Goal: Task Accomplishment & Management: Manage account settings

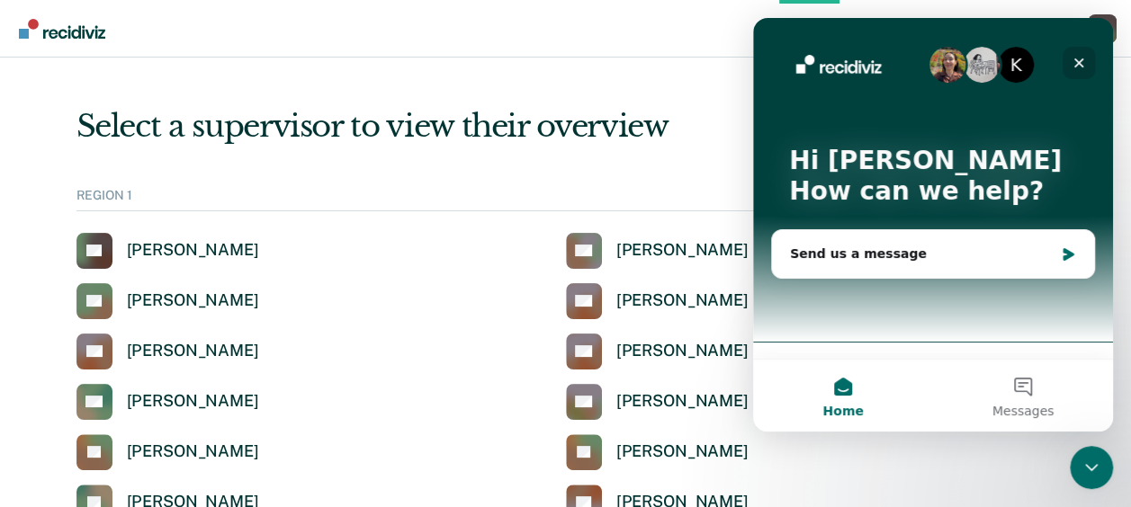
click at [1082, 58] on icon "Close" at bounding box center [1079, 63] width 14 height 14
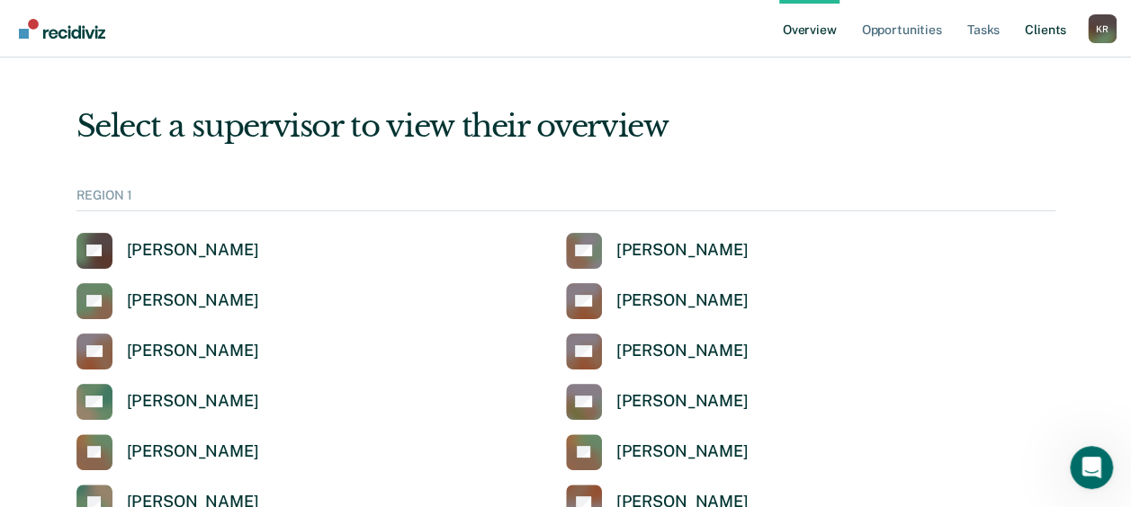
click at [1048, 31] on link "Client s" at bounding box center [1045, 29] width 49 height 58
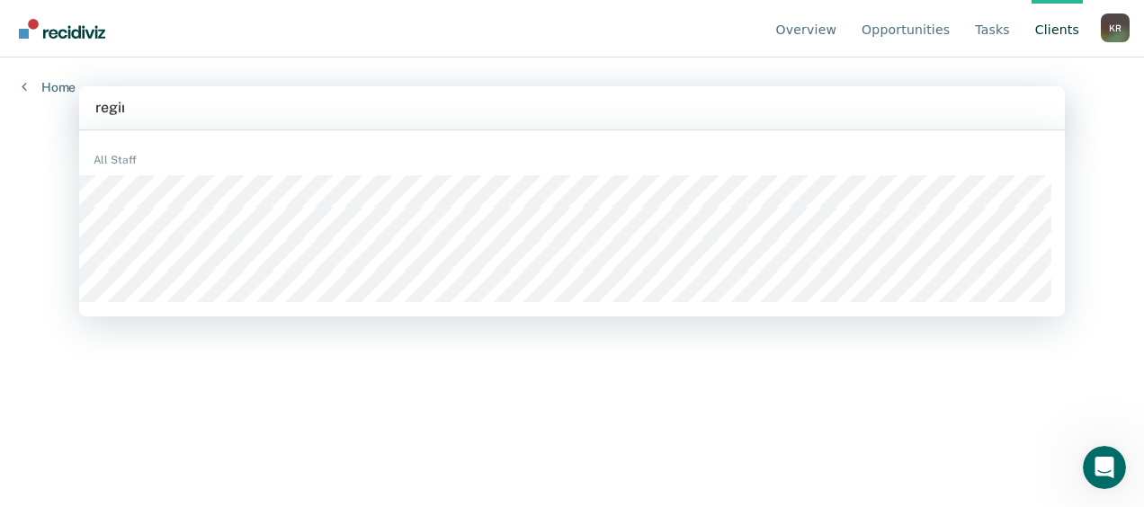
type input "[PERSON_NAME]"
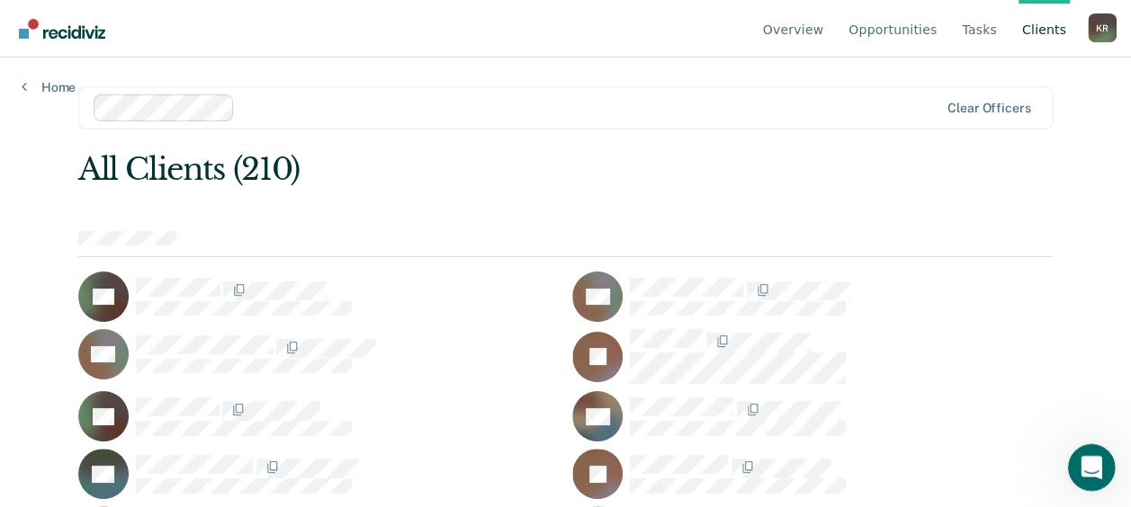
click at [1093, 471] on icon "Open Intercom Messenger" at bounding box center [1089, 466] width 30 height 30
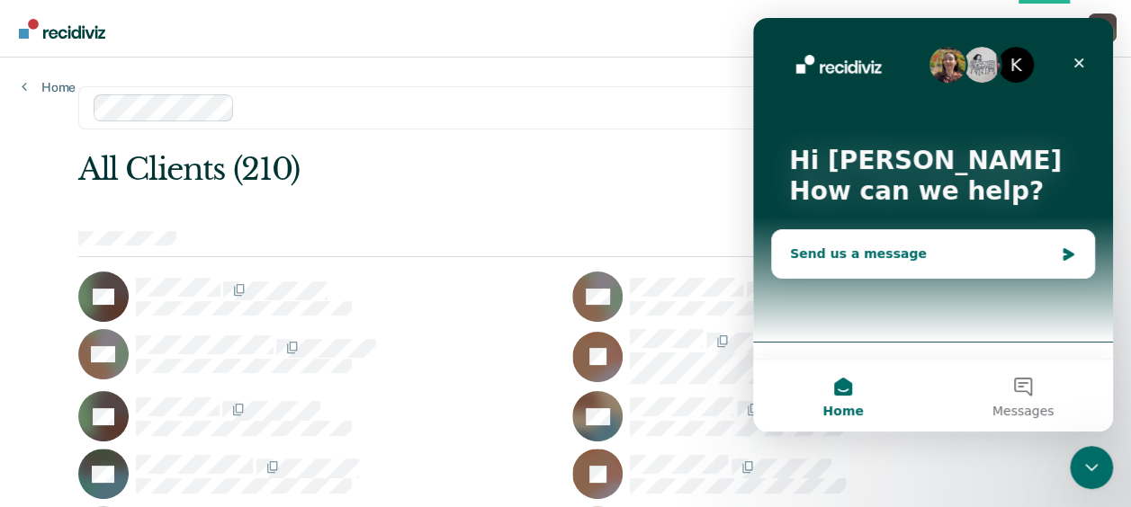
click at [869, 256] on div "Send us a message" at bounding box center [922, 254] width 264 height 19
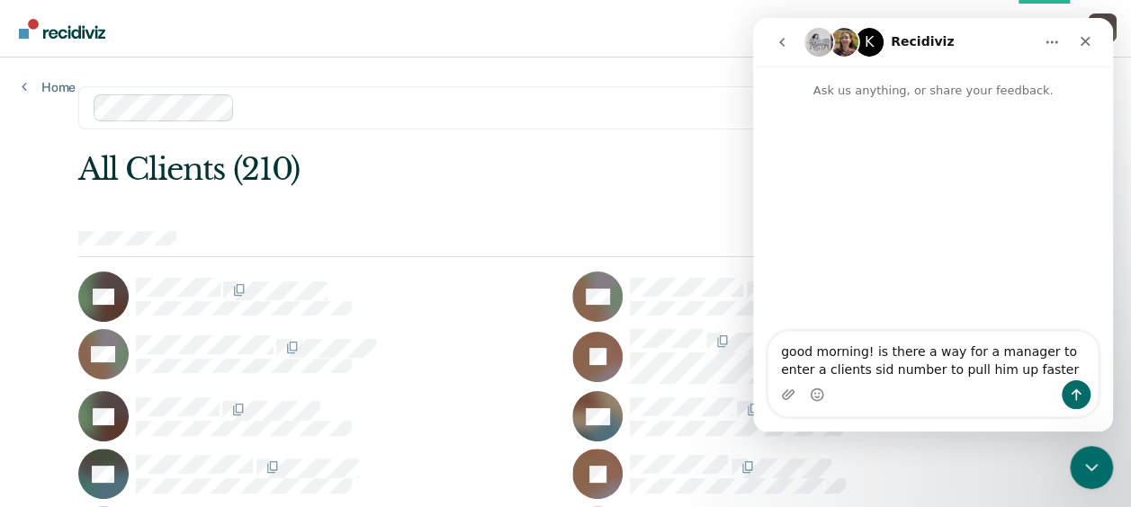
type textarea "good morning! is there a way for a manager to enter a clients sid number to pul…"
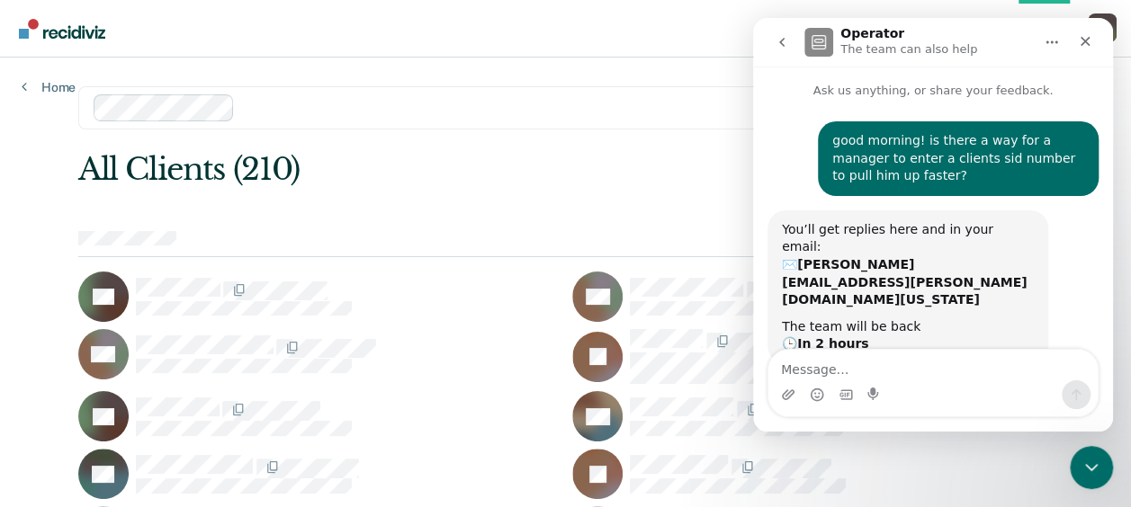
click at [621, 162] on div "All Clients (210)" at bounding box center [468, 169] width 780 height 37
click at [644, 166] on div "All Clients (210)" at bounding box center [468, 169] width 780 height 37
drag, startPoint x: 1081, startPoint y: 46, endPoint x: 1825, endPoint y: 80, distance: 744.8
click at [1081, 46] on icon "Close" at bounding box center [1085, 41] width 14 height 14
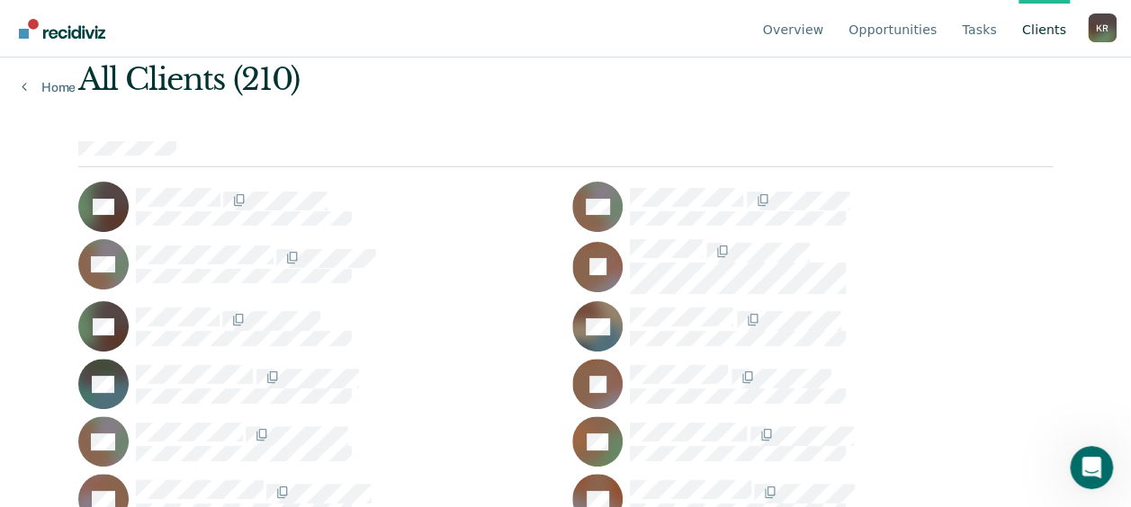
scroll to position [180, 0]
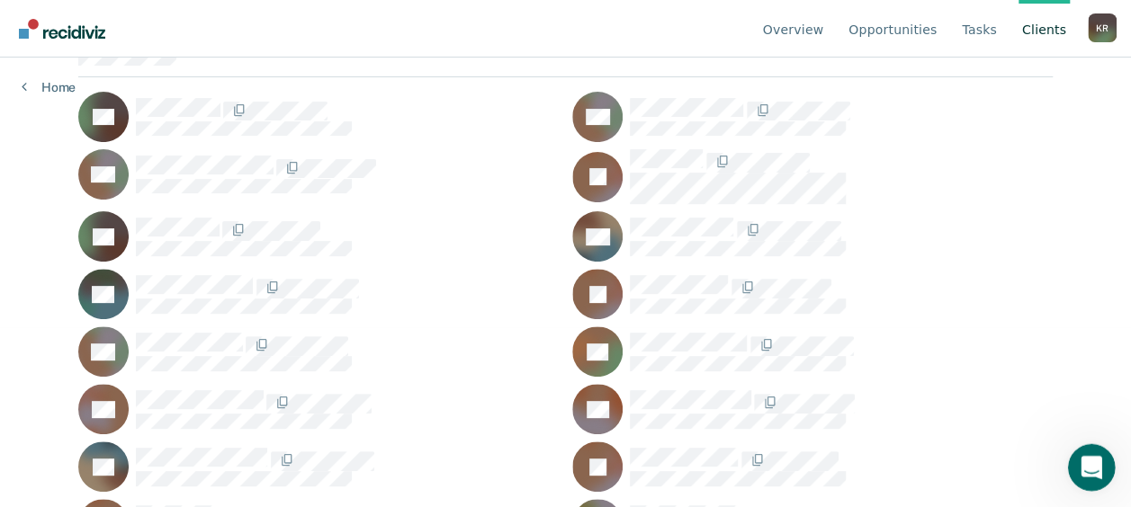
click at [1079, 460] on icon "Open Intercom Messenger" at bounding box center [1089, 466] width 30 height 30
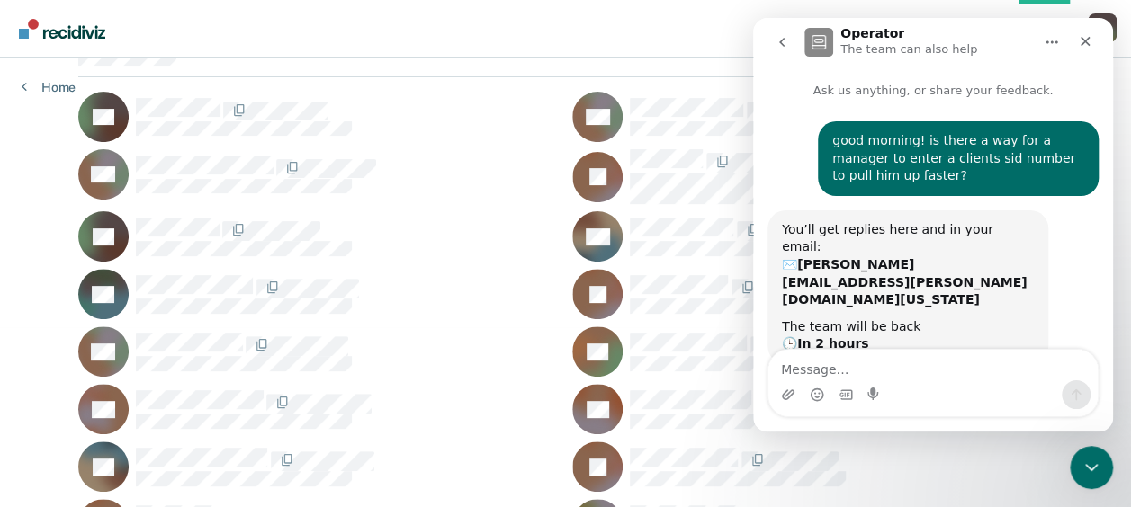
click at [494, 301] on div at bounding box center [347, 294] width 423 height 39
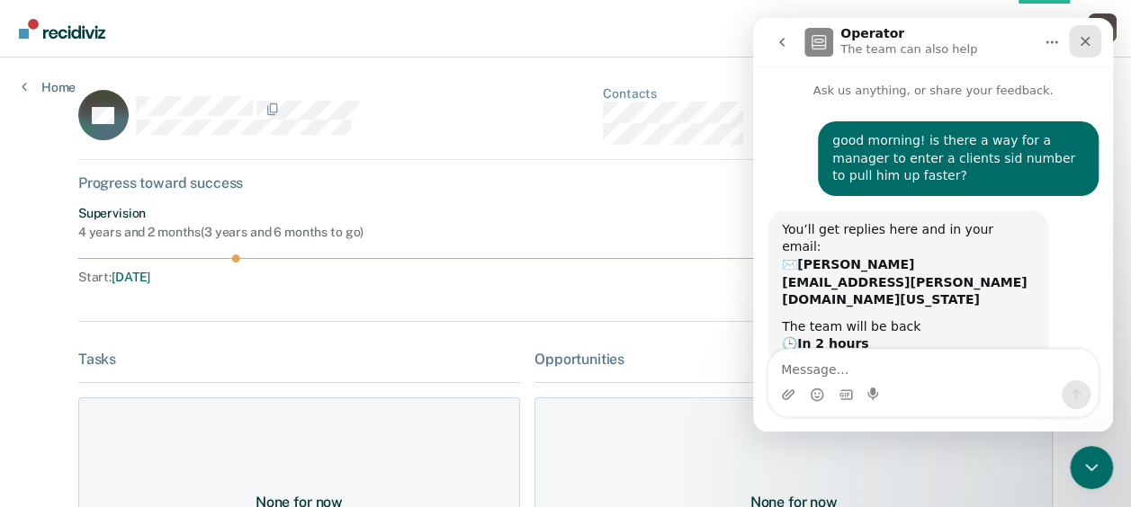
click at [1091, 35] on icon "Close" at bounding box center [1085, 41] width 14 height 14
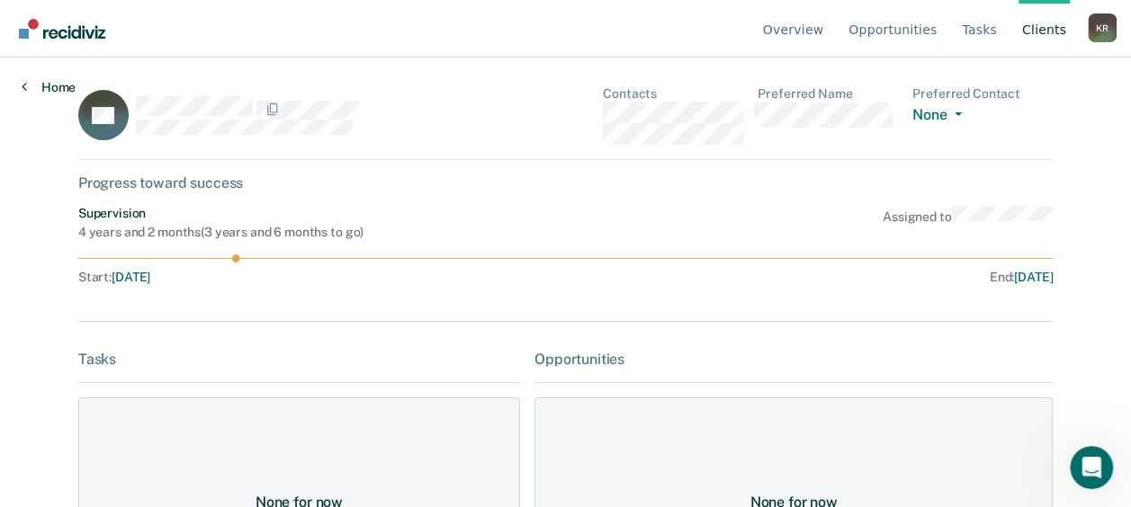
click at [25, 84] on icon at bounding box center [24, 86] width 5 height 14
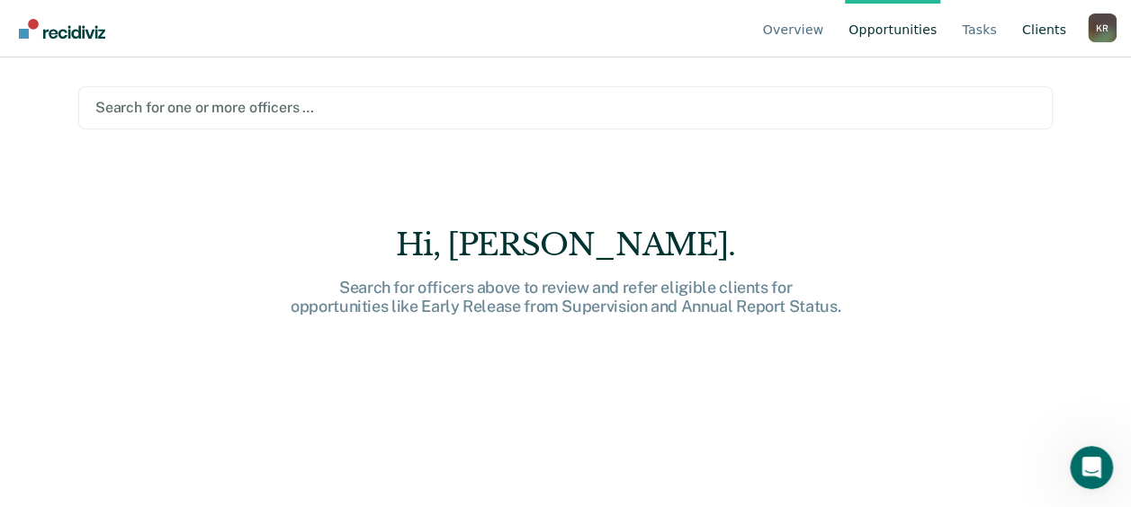
click at [1044, 33] on link "Client s" at bounding box center [1043, 29] width 51 height 58
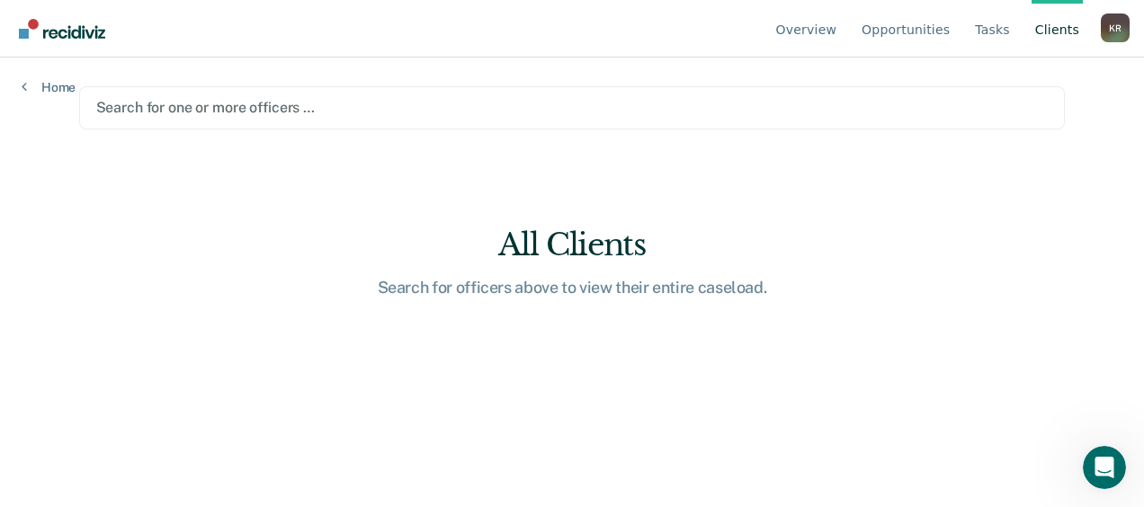
click at [292, 112] on div at bounding box center [572, 107] width 953 height 21
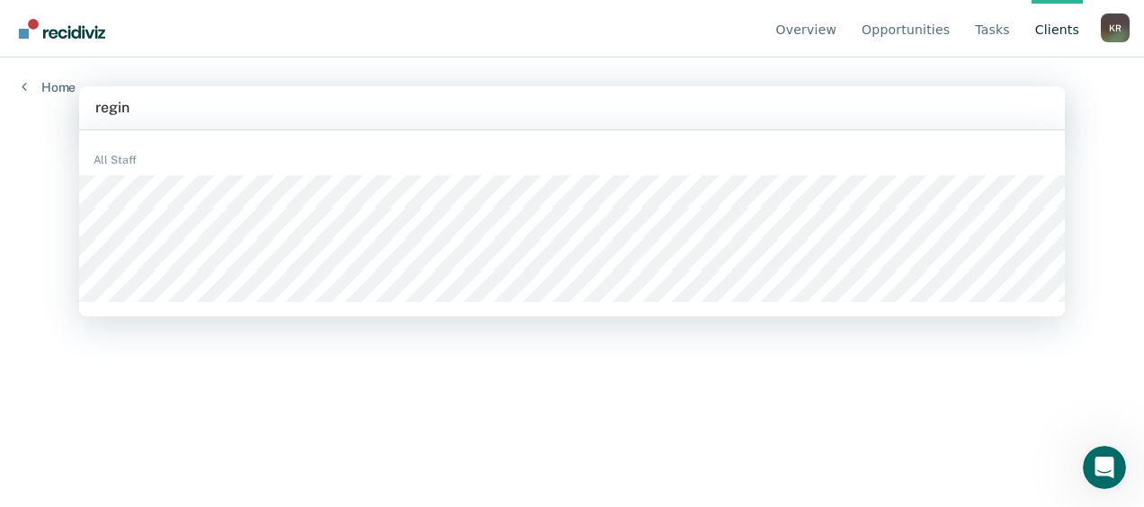
type input "[PERSON_NAME]"
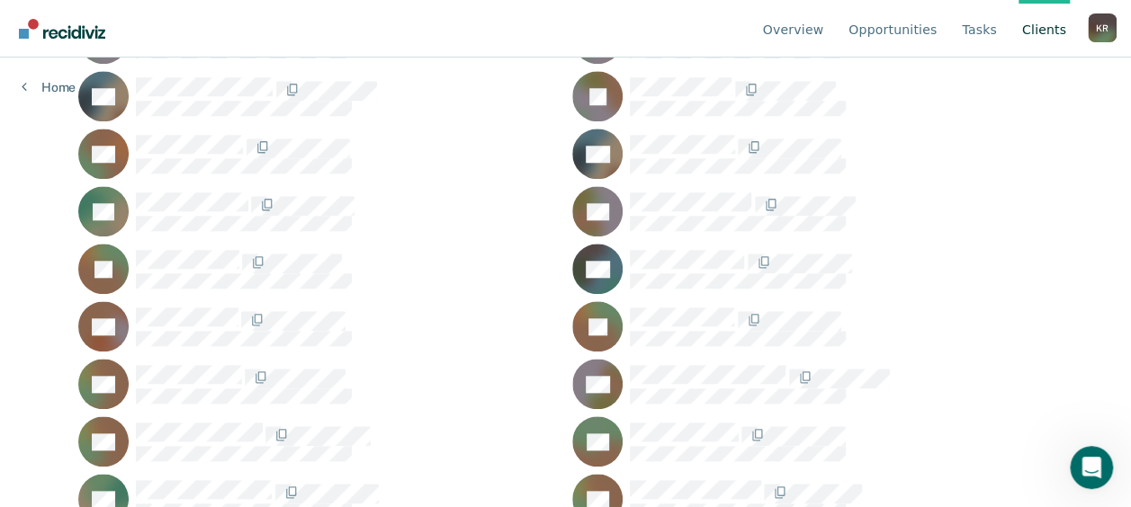
scroll to position [810, 0]
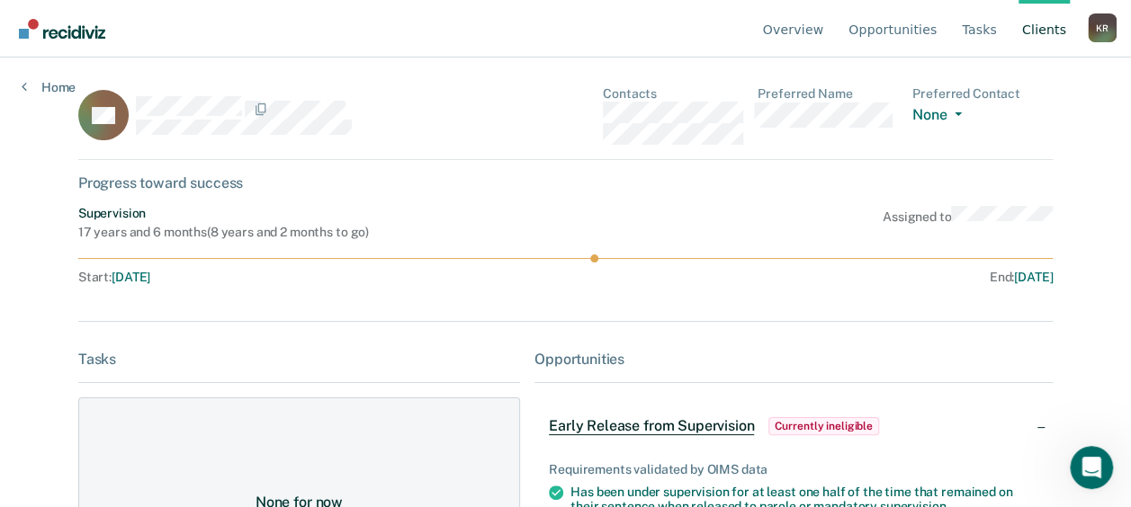
scroll to position [90, 0]
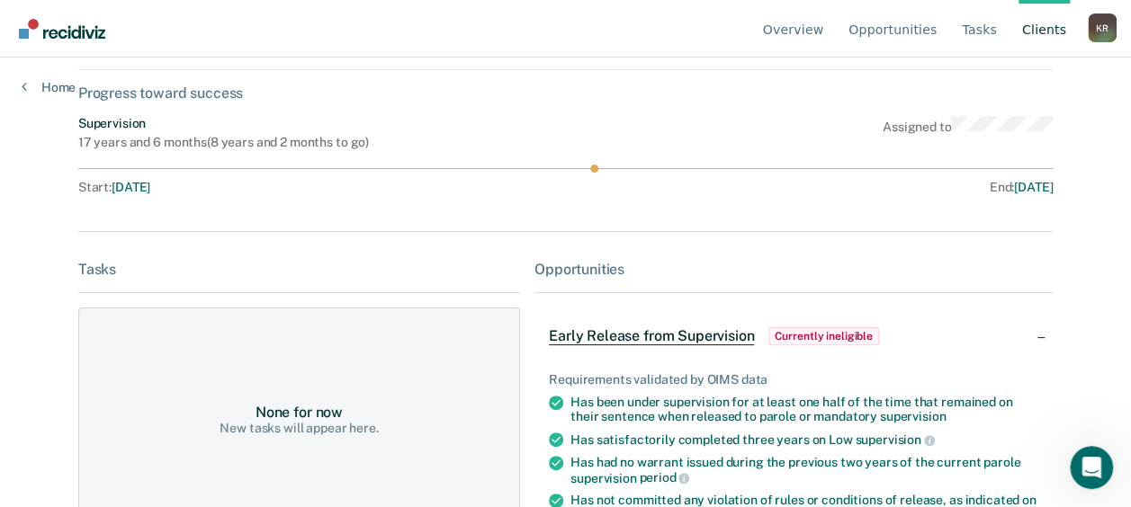
click at [798, 336] on span "Currently ineligible" at bounding box center [823, 336] width 111 height 18
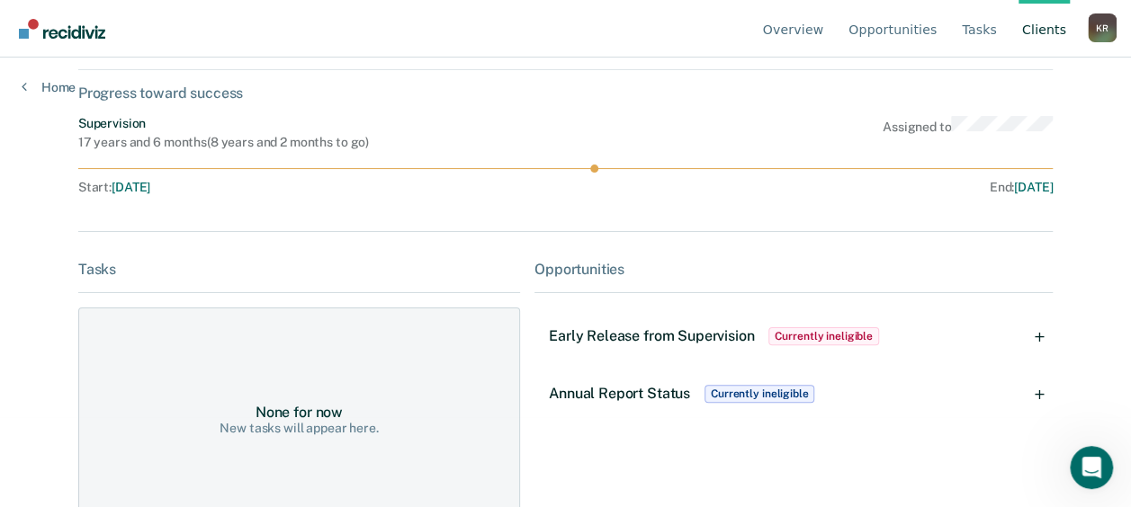
click at [1048, 333] on div "Early Release from Supervision Currently ineligible" at bounding box center [793, 337] width 518 height 58
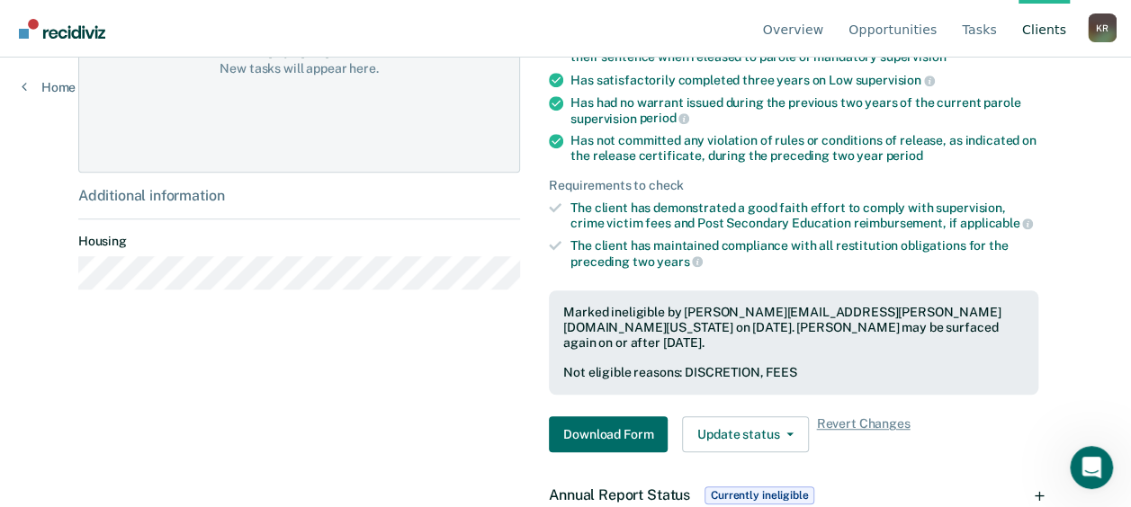
scroll to position [471, 0]
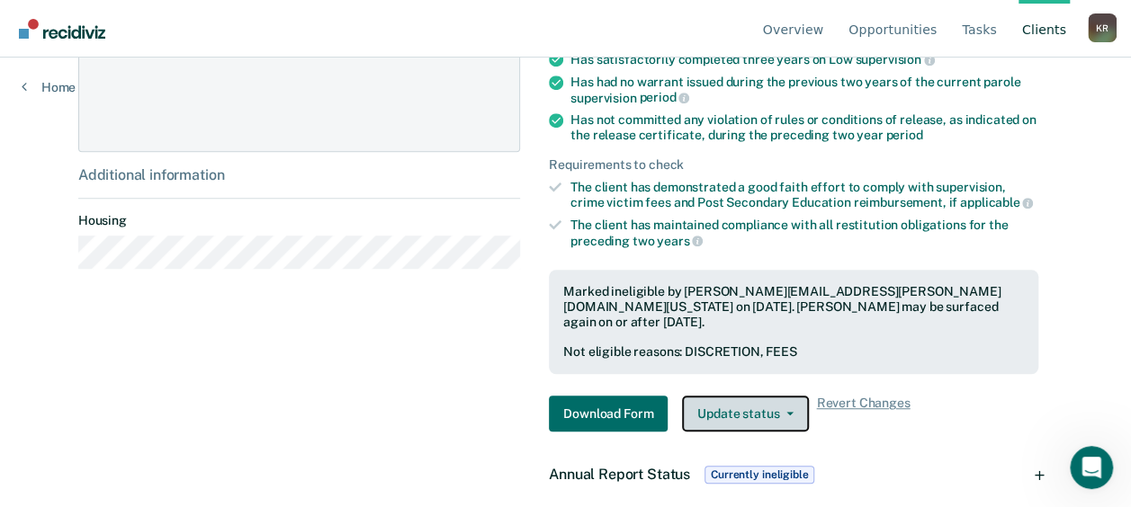
click at [777, 396] on button "Update status" at bounding box center [745, 414] width 127 height 36
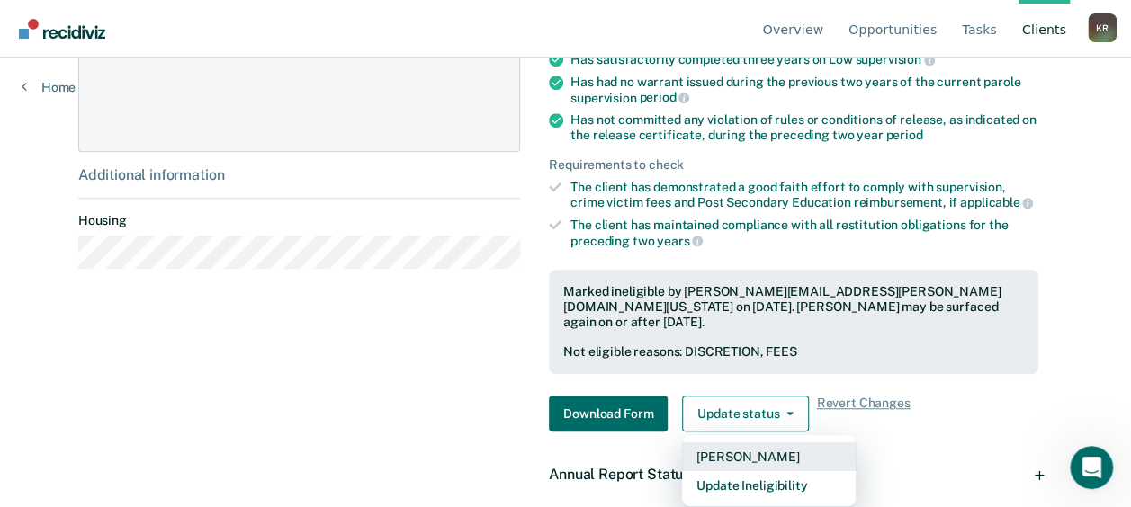
click at [770, 443] on button "[PERSON_NAME]" at bounding box center [769, 457] width 174 height 29
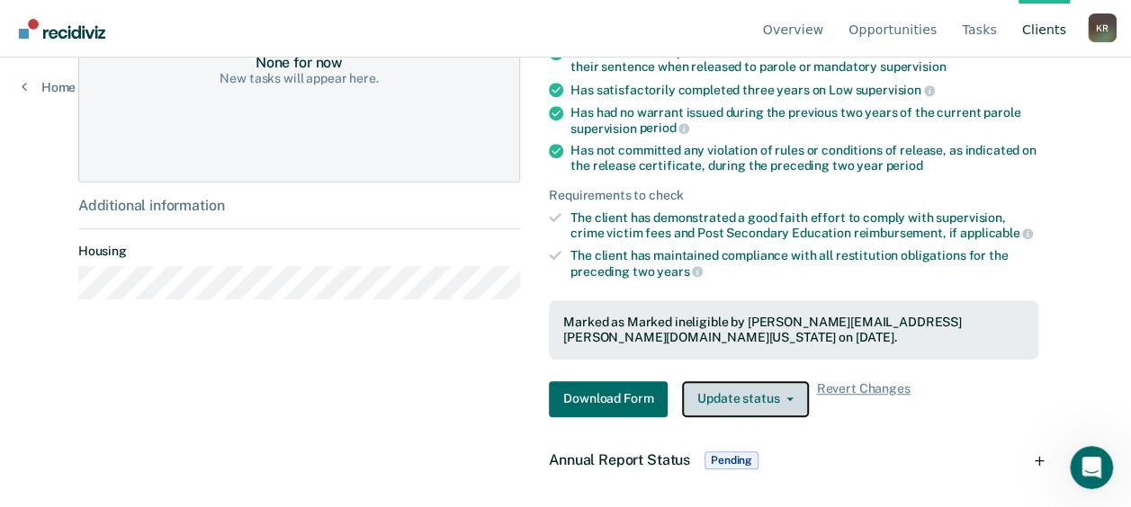
scroll to position [425, 0]
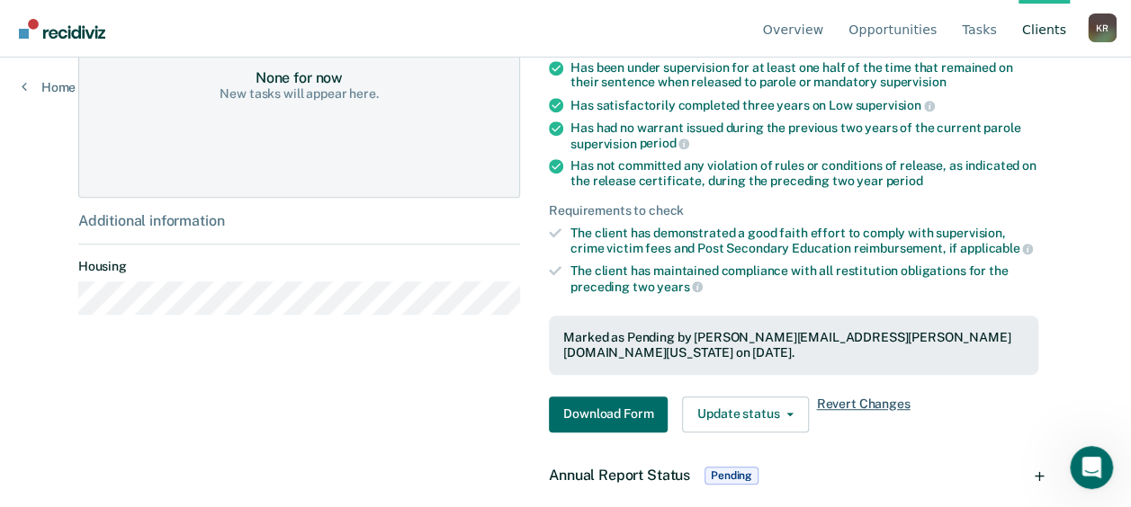
click at [848, 397] on span "Revert Changes" at bounding box center [863, 415] width 94 height 36
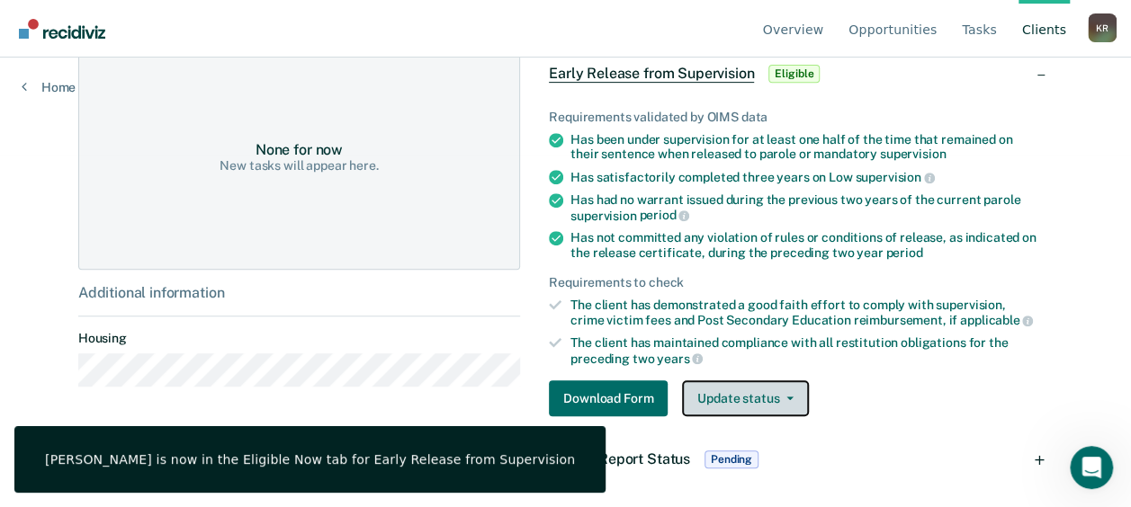
click at [750, 396] on button "Update status" at bounding box center [745, 399] width 127 height 36
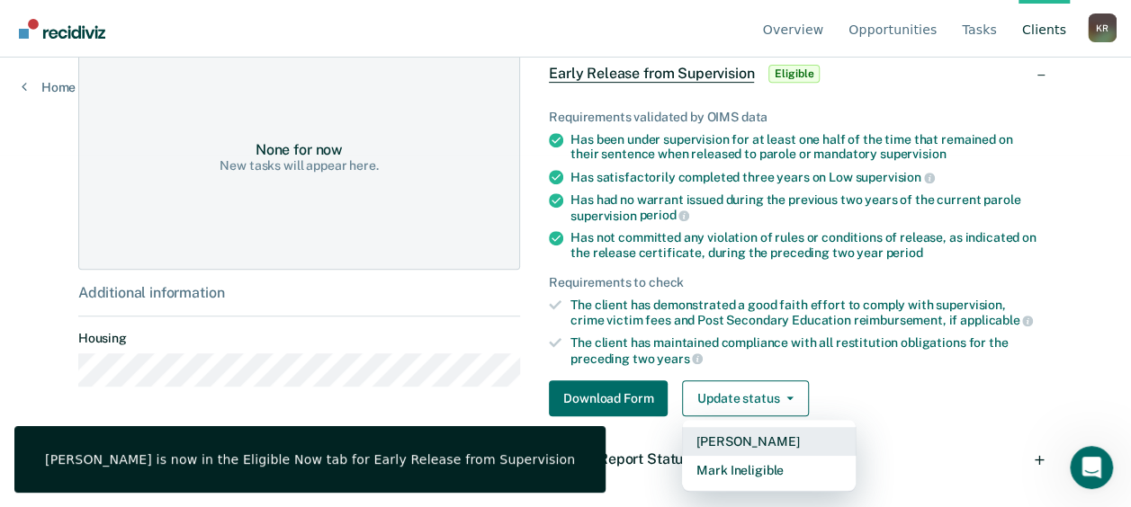
click at [749, 435] on button "[PERSON_NAME]" at bounding box center [769, 441] width 174 height 29
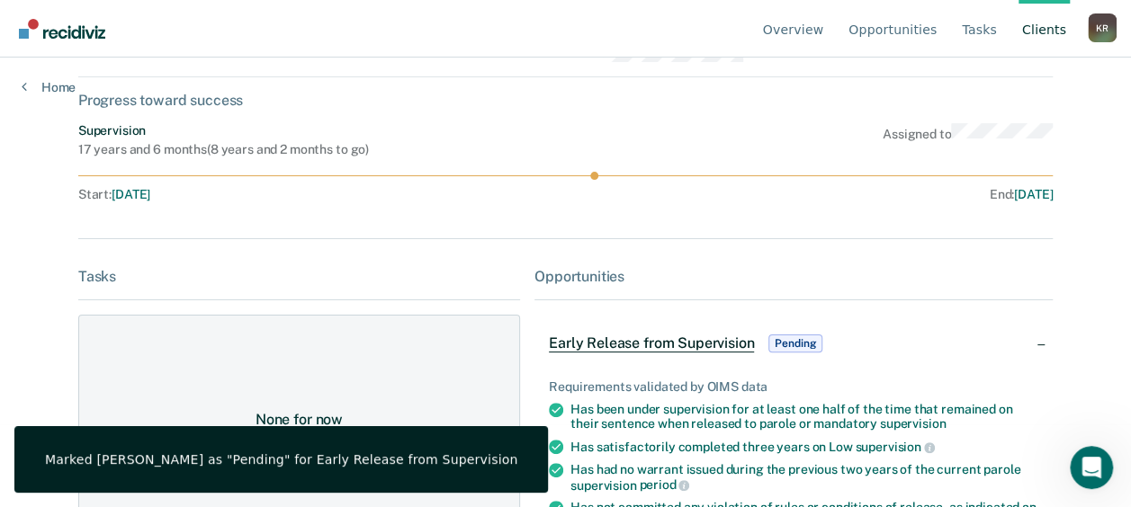
scroll to position [0, 0]
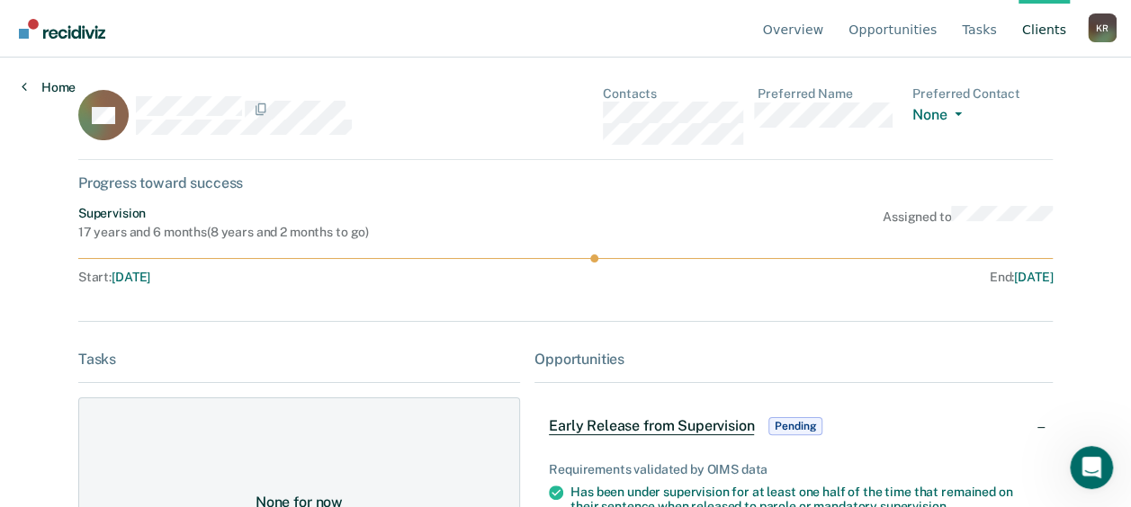
click at [54, 80] on link "Home" at bounding box center [49, 87] width 54 height 16
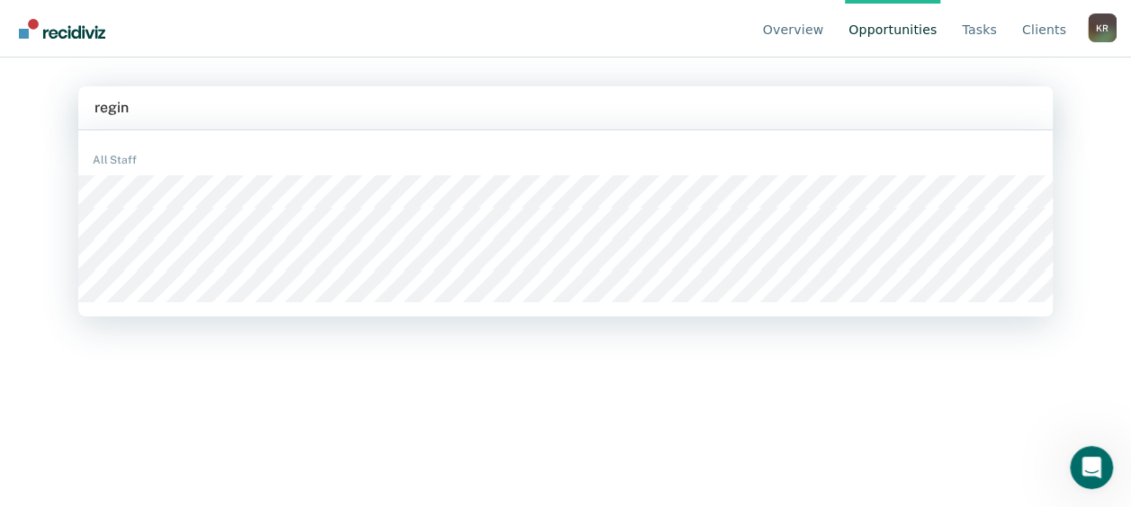
type input "[PERSON_NAME]"
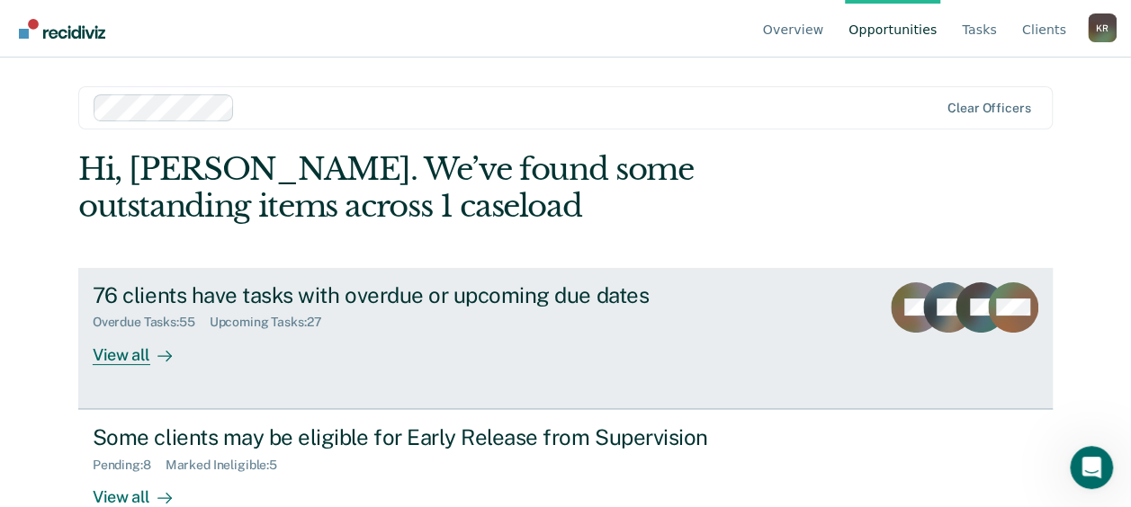
click at [125, 357] on div "View all" at bounding box center [143, 347] width 101 height 35
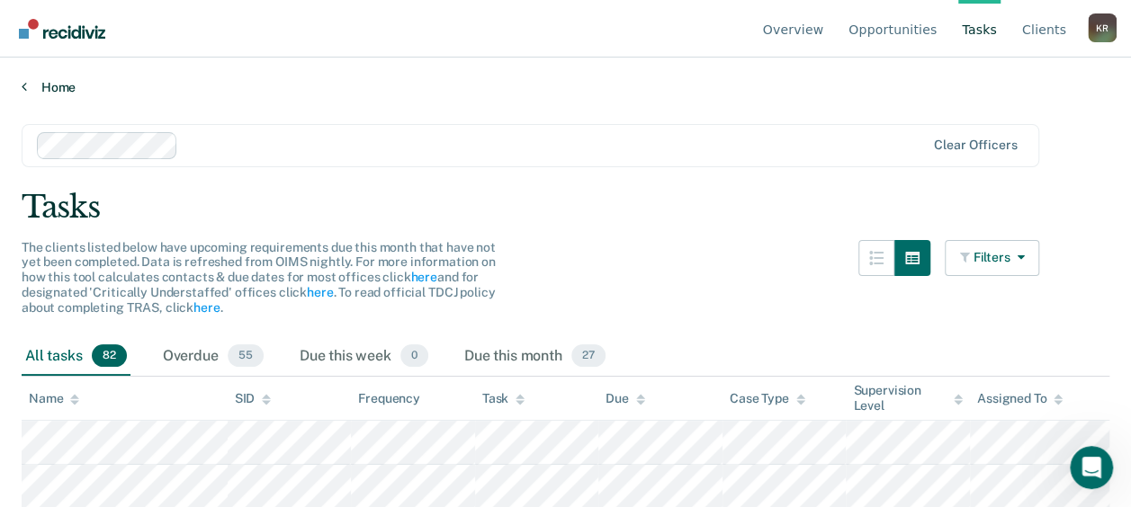
click at [39, 82] on link "Home" at bounding box center [566, 87] width 1088 height 16
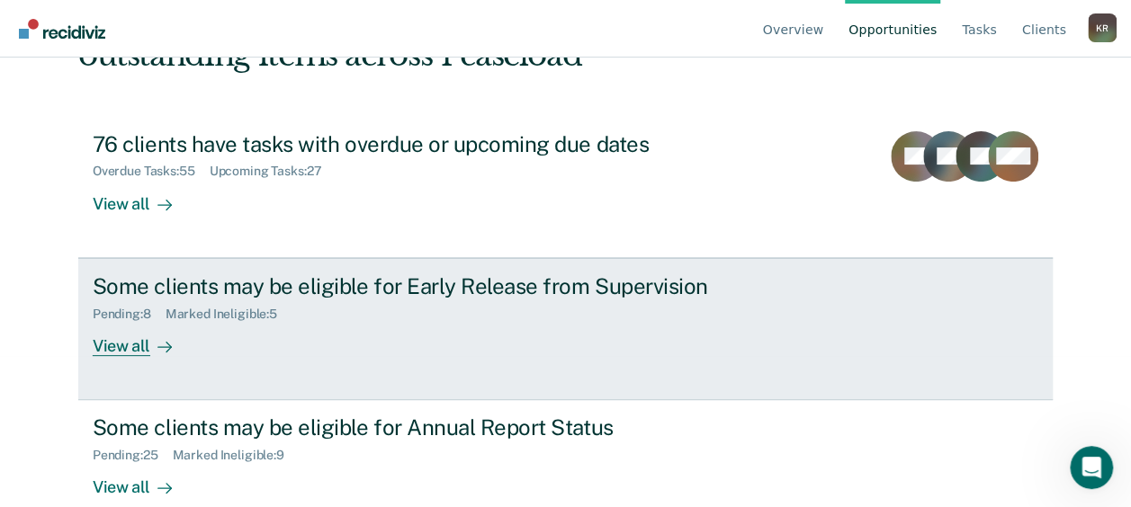
scroll to position [180, 0]
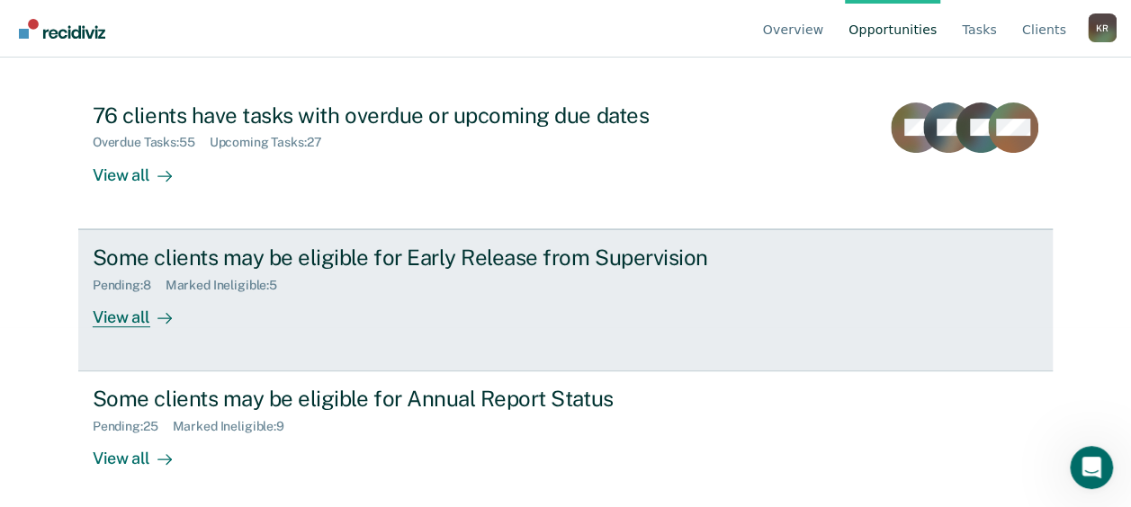
click at [132, 313] on div "View all" at bounding box center [143, 309] width 101 height 35
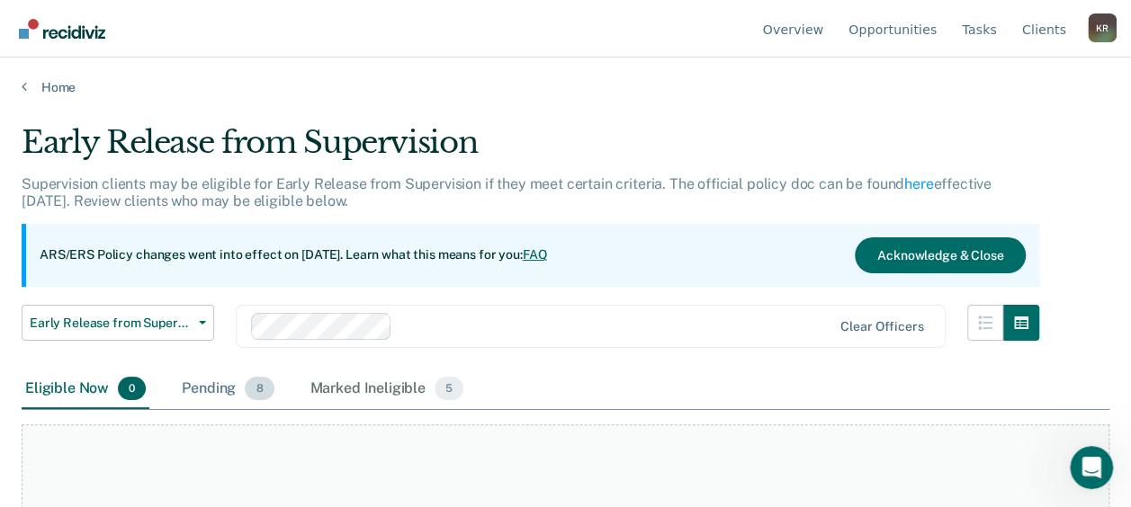
click at [212, 387] on div "Pending 8" at bounding box center [227, 390] width 99 height 40
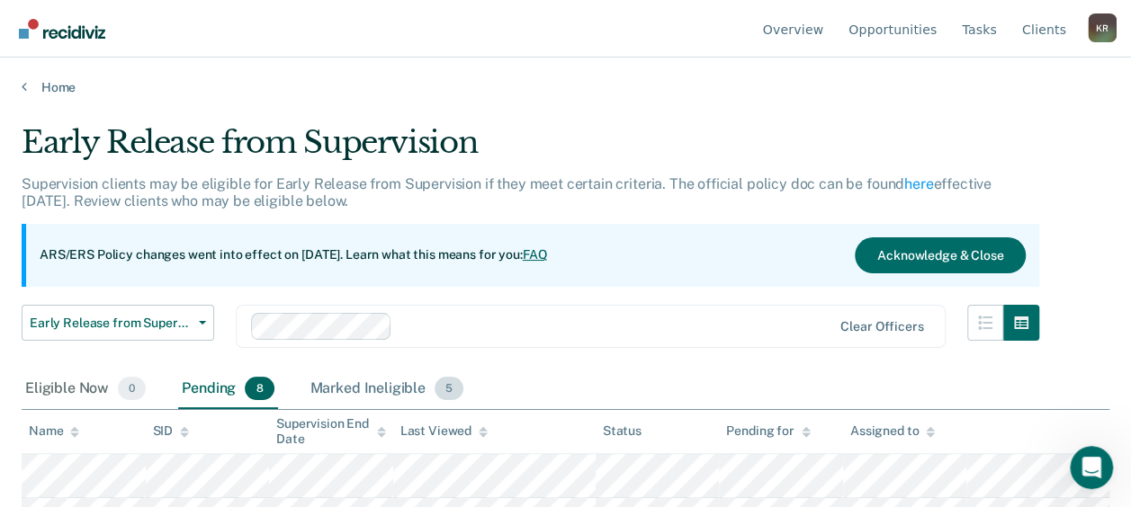
click at [353, 385] on div "Marked Ineligible 5" at bounding box center [387, 390] width 161 height 40
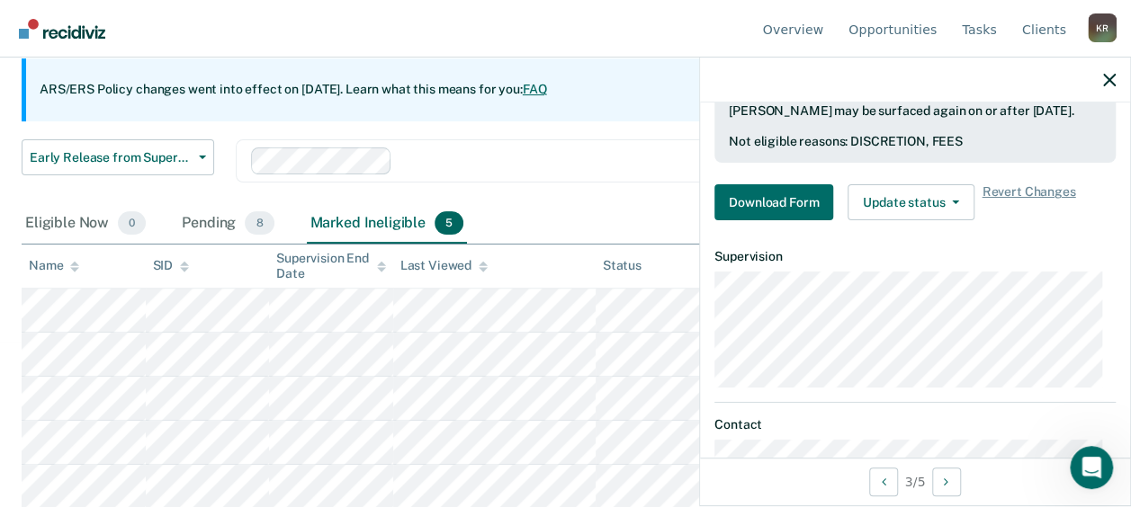
scroll to position [540, 0]
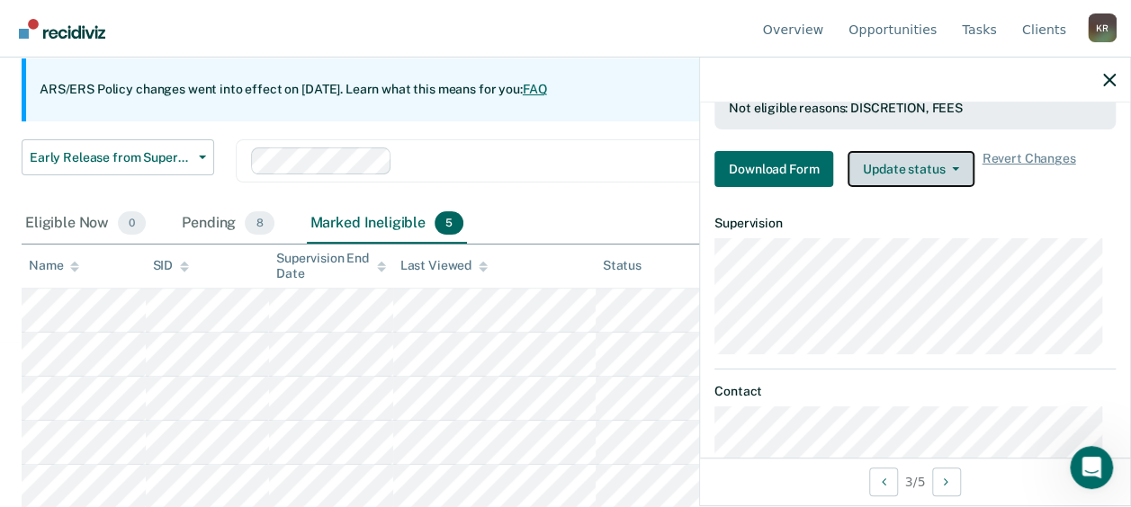
click at [945, 178] on button "Update status" at bounding box center [911, 169] width 127 height 36
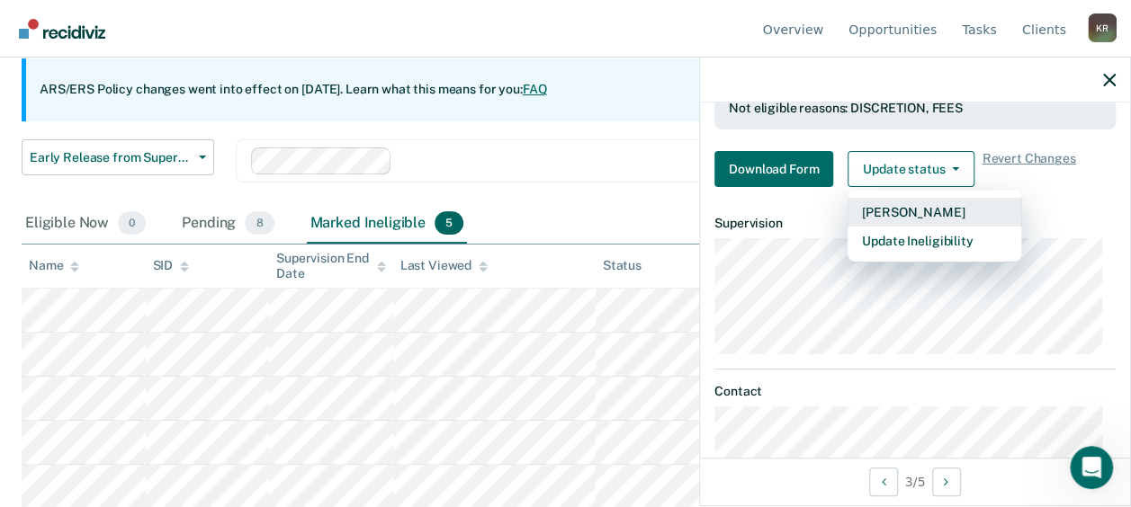
click at [943, 207] on button "[PERSON_NAME]" at bounding box center [935, 212] width 174 height 29
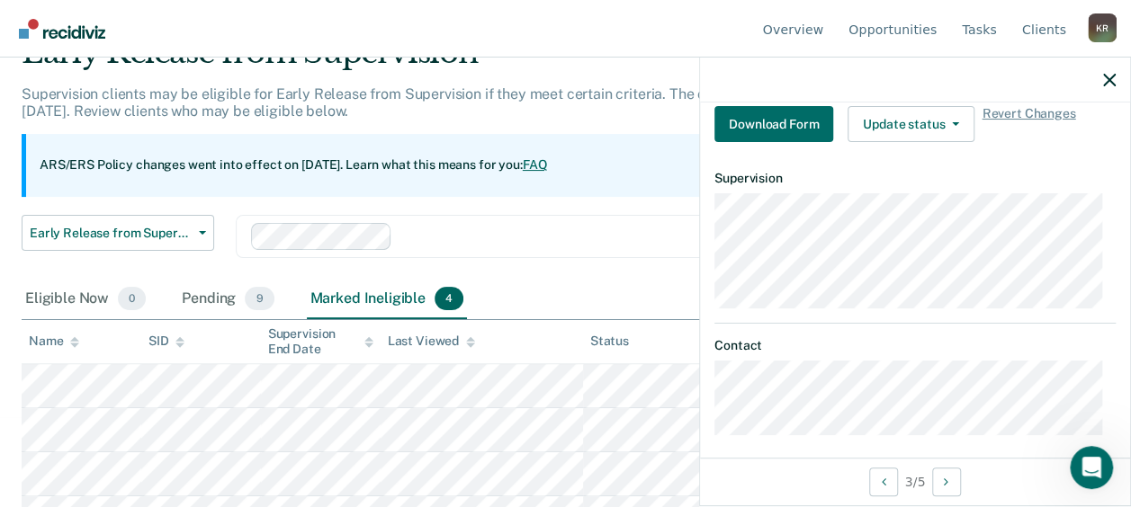
scroll to position [552, 0]
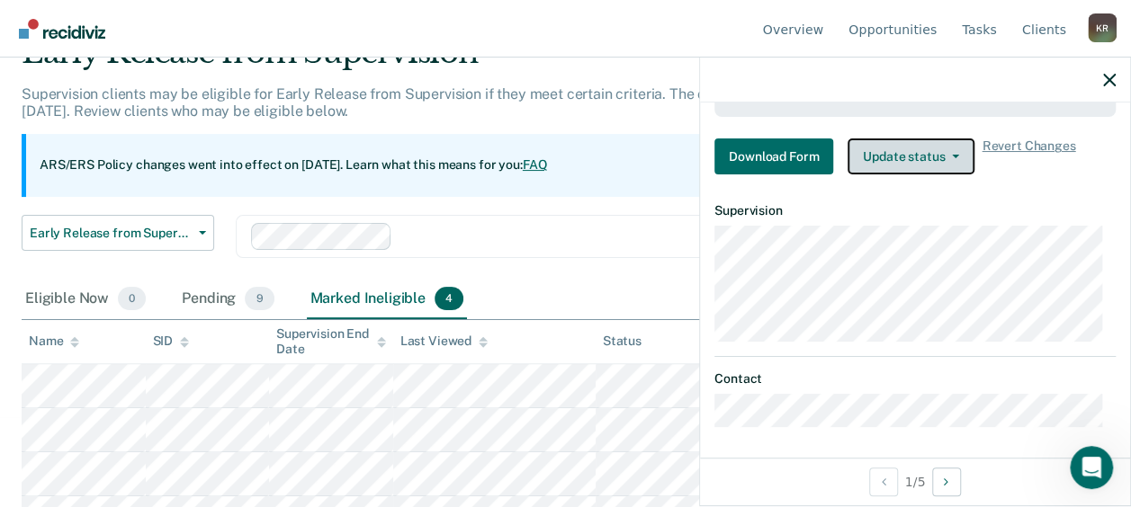
click at [943, 155] on button "Update status" at bounding box center [911, 157] width 127 height 36
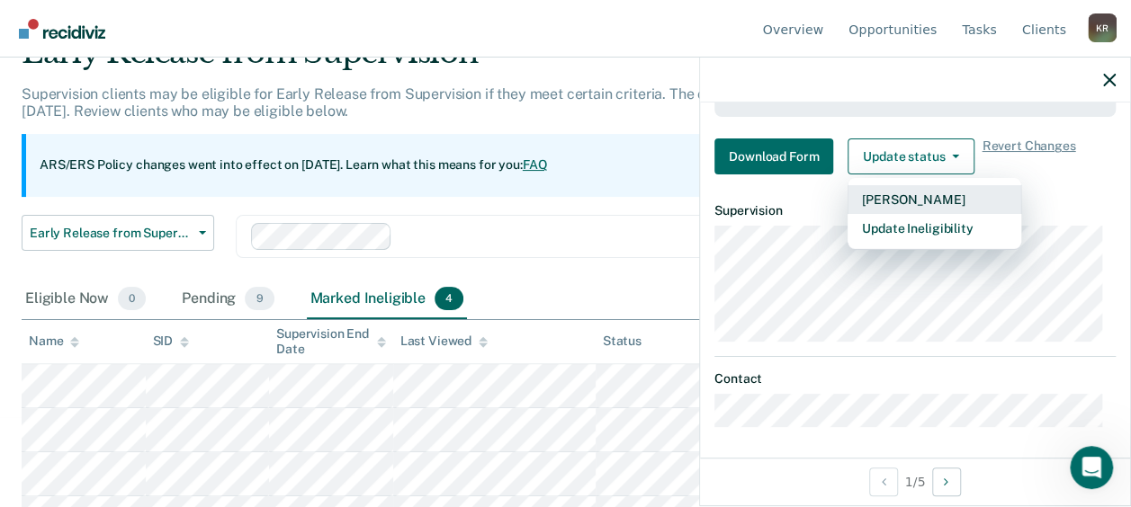
click at [929, 196] on button "[PERSON_NAME]" at bounding box center [935, 199] width 174 height 29
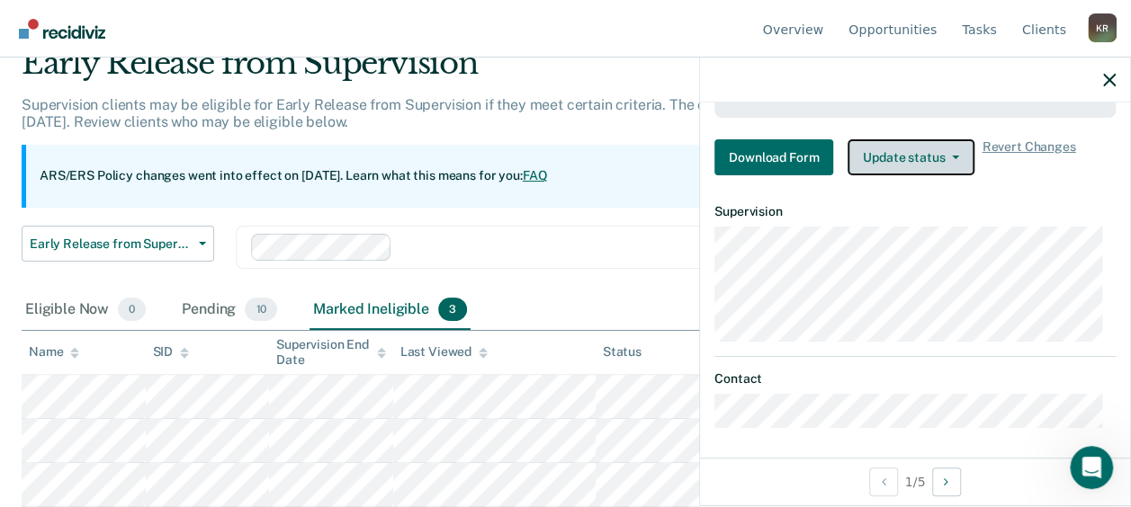
scroll to position [77, 0]
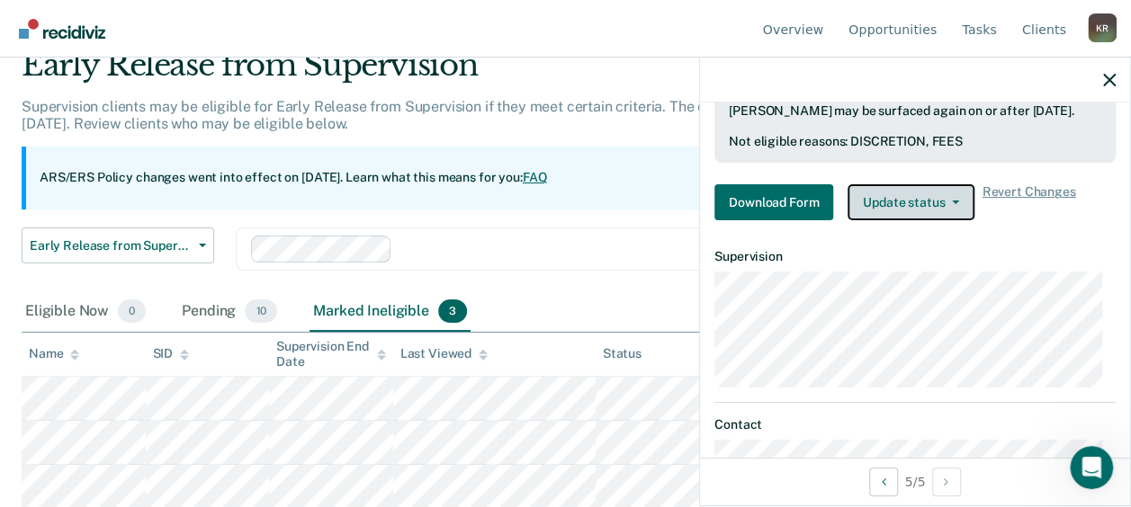
click at [897, 196] on button "Update status" at bounding box center [911, 202] width 127 height 36
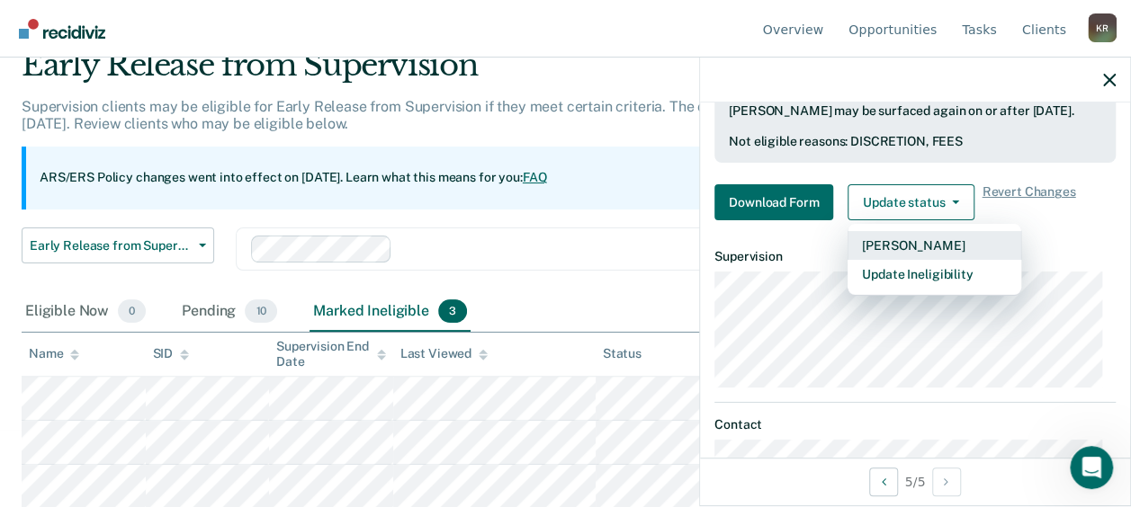
click at [907, 243] on button "[PERSON_NAME]" at bounding box center [935, 245] width 174 height 29
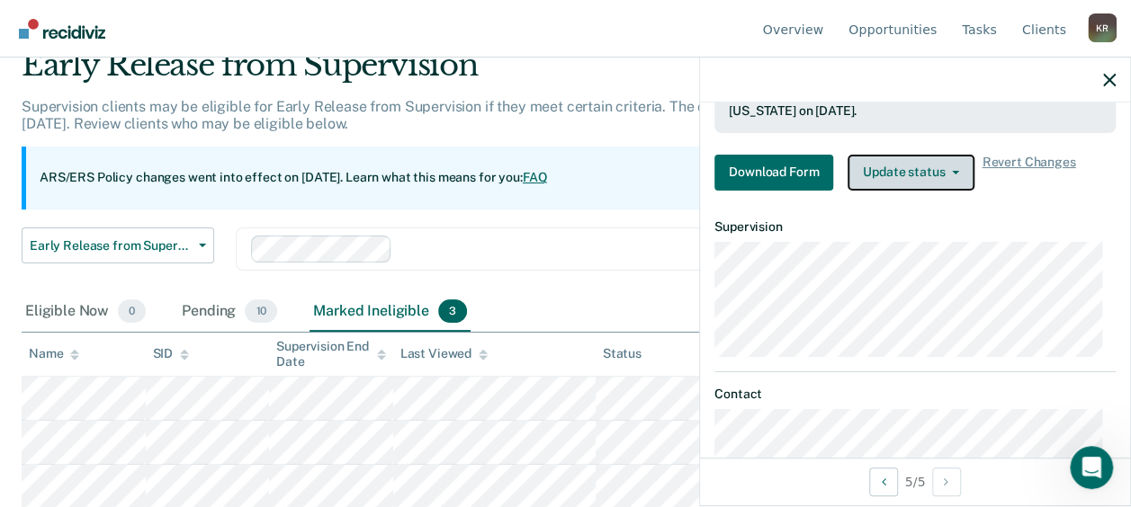
scroll to position [34, 0]
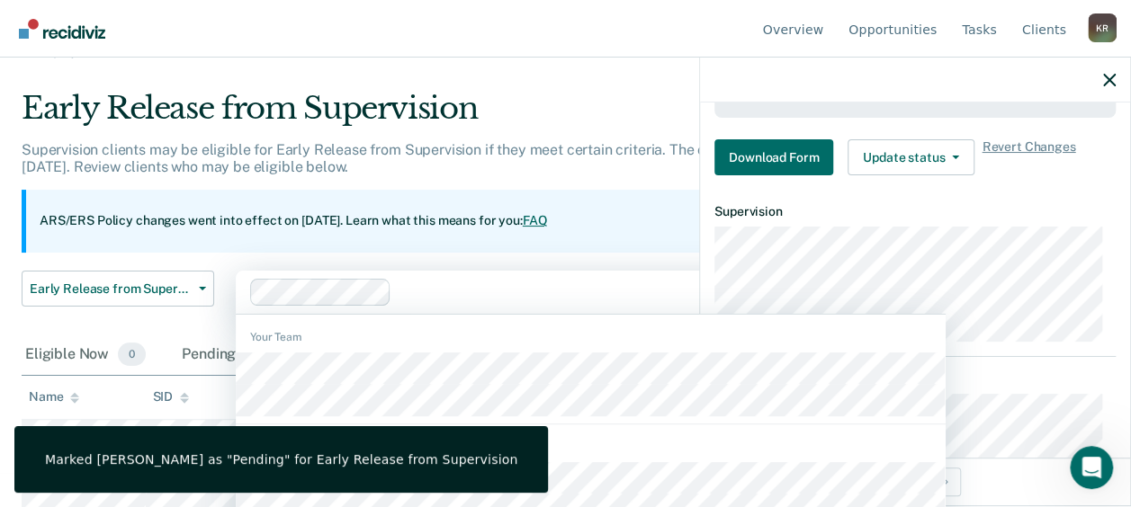
click at [555, 292] on div "1197 results available. Use Up and Down to choose options, press Enter to selec…" at bounding box center [591, 292] width 710 height 43
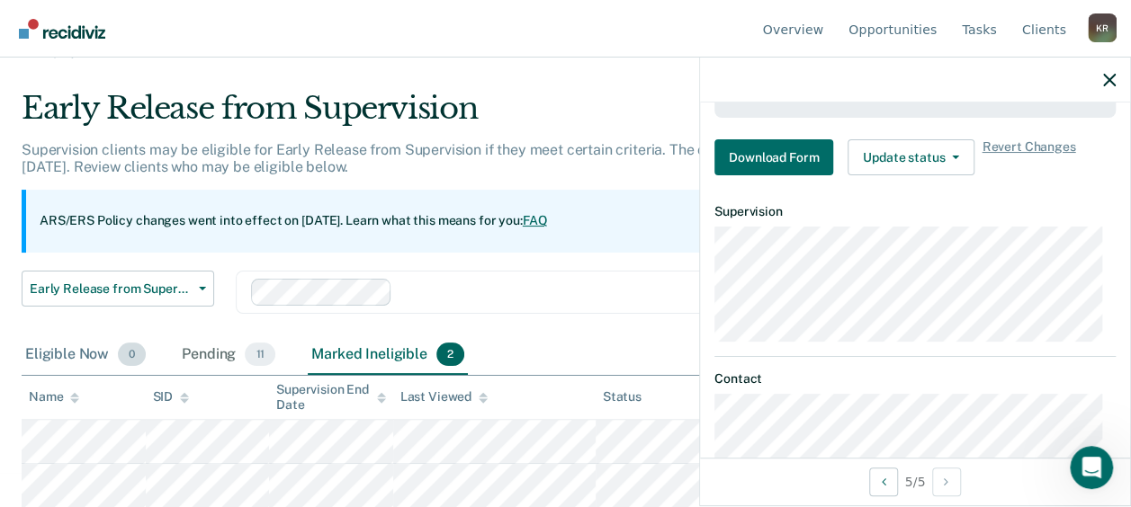
click at [98, 338] on div "Early Release from Supervision Supervision clients may be eligible for Early Re…" at bounding box center [566, 214] width 1088 height 248
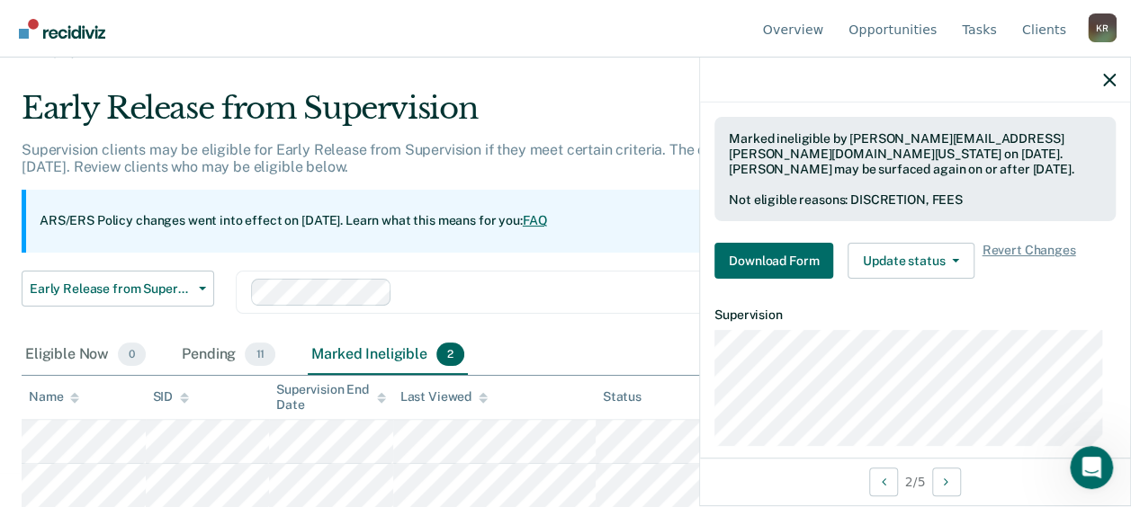
scroll to position [450, 0]
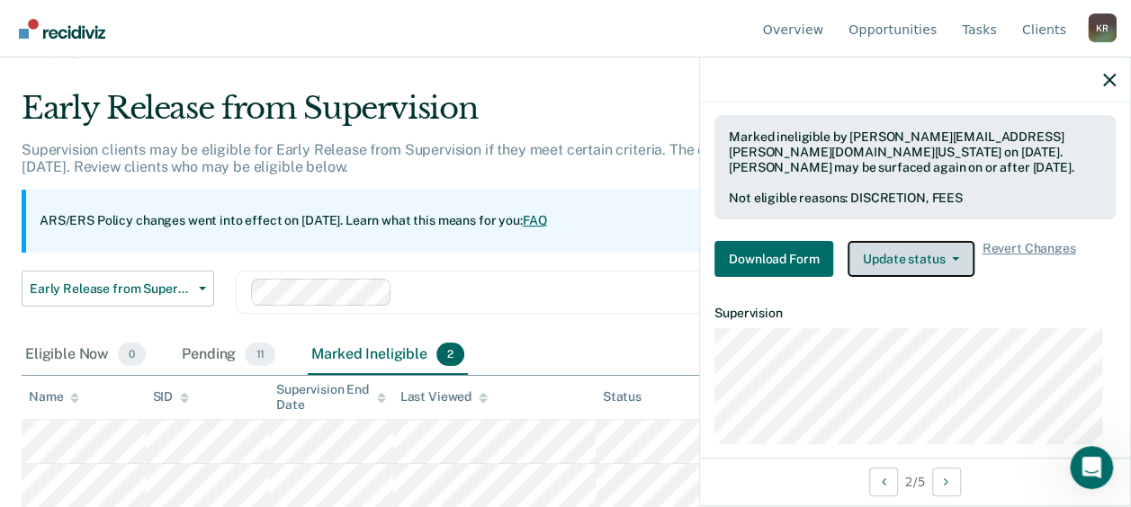
click at [927, 253] on button "Update status" at bounding box center [911, 259] width 127 height 36
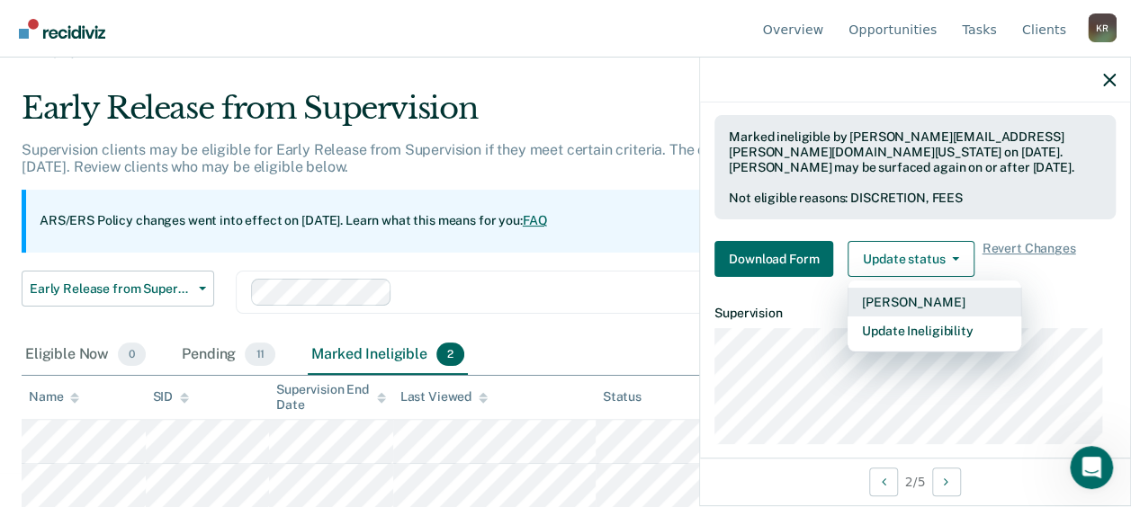
click at [927, 292] on button "[PERSON_NAME]" at bounding box center [935, 302] width 174 height 29
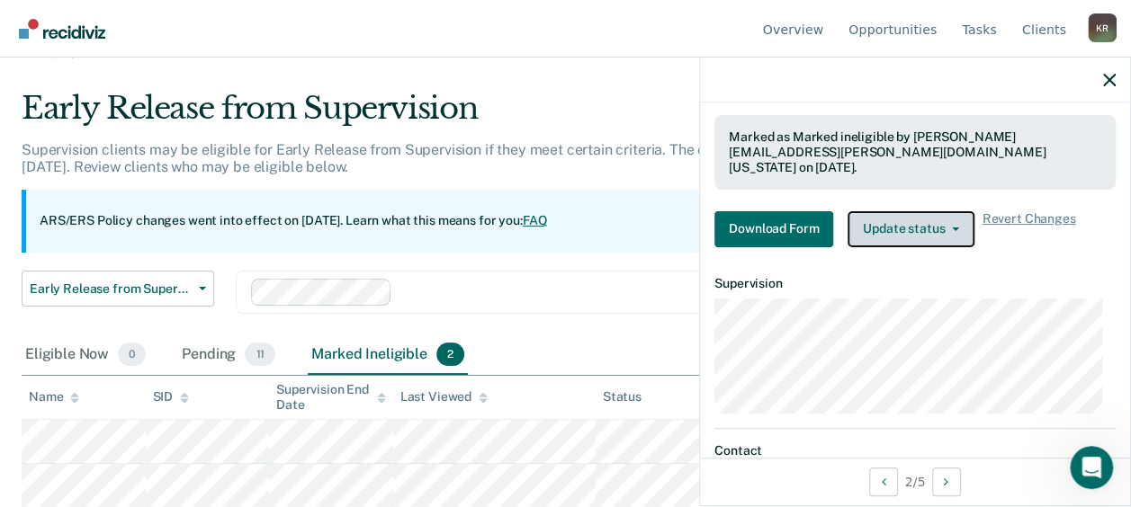
scroll to position [0, 0]
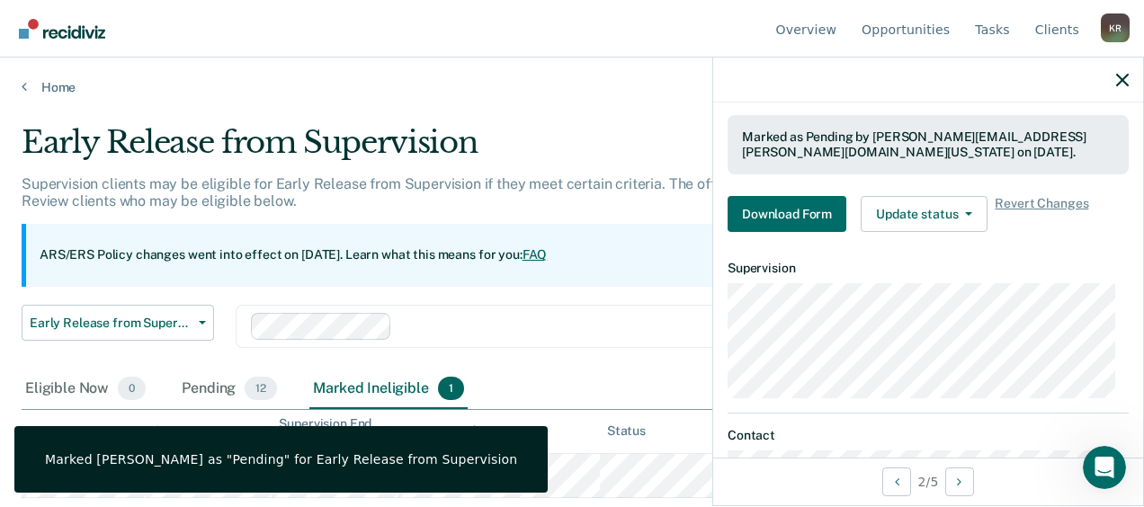
click at [587, 367] on div "Early Release from Supervision Early Release from Supervision Annual Report Sta…" at bounding box center [537, 337] width 1030 height 65
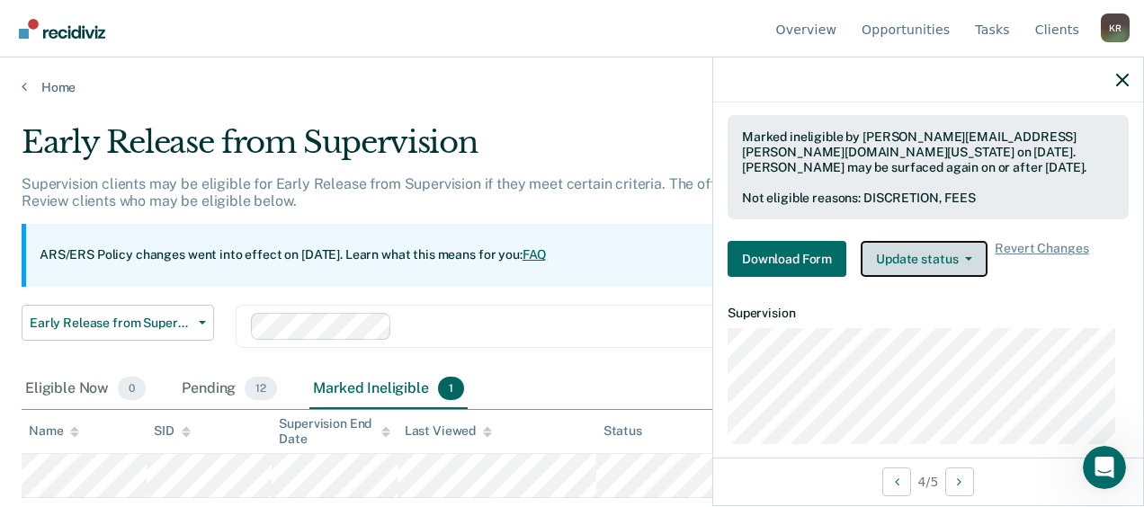
click at [928, 261] on button "Update status" at bounding box center [924, 259] width 127 height 36
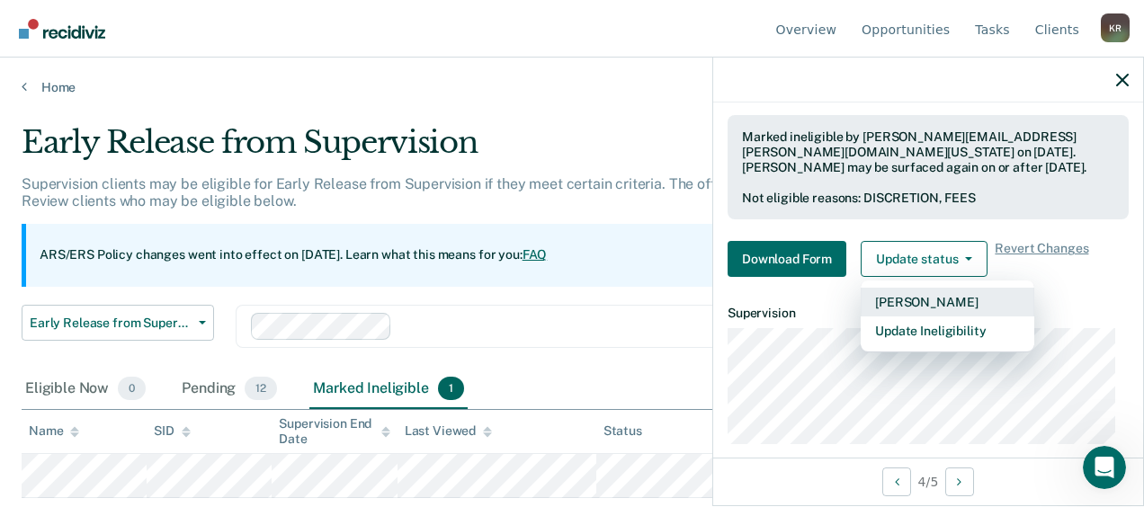
click at [929, 297] on button "[PERSON_NAME]" at bounding box center [948, 302] width 174 height 29
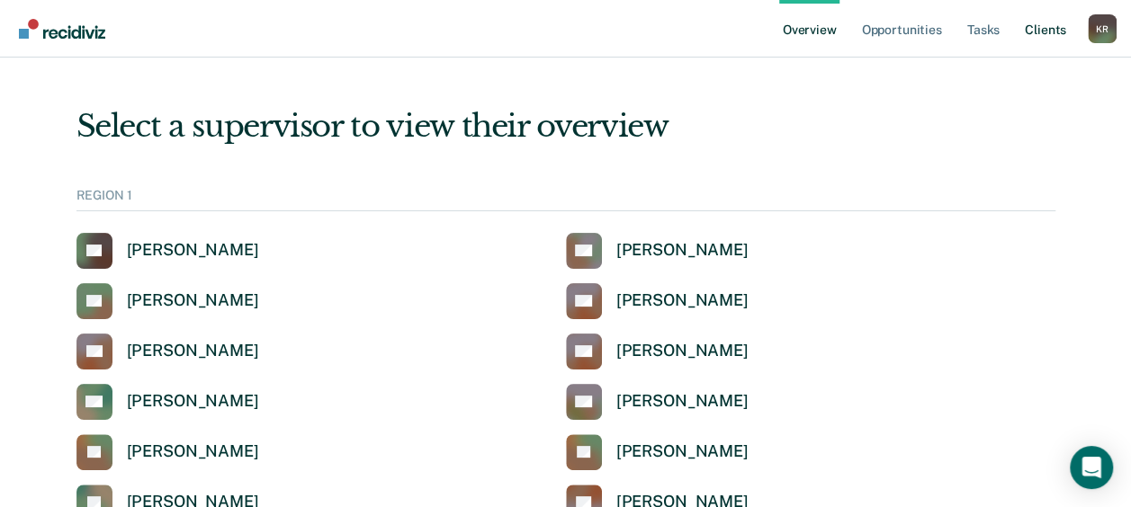
click at [1046, 32] on link "Client s" at bounding box center [1045, 29] width 49 height 58
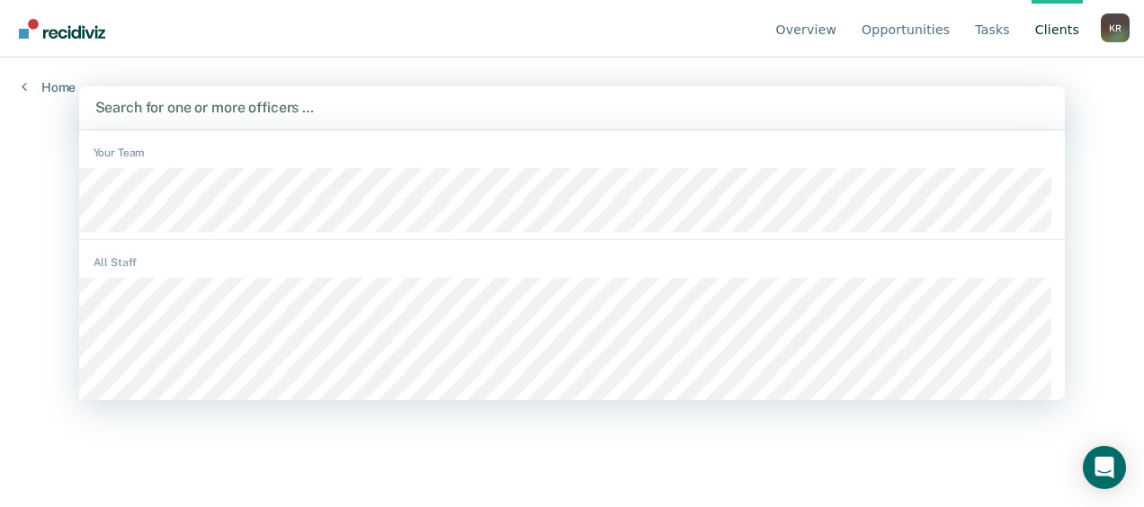
click at [227, 110] on div at bounding box center [572, 107] width 955 height 21
type input "regin"
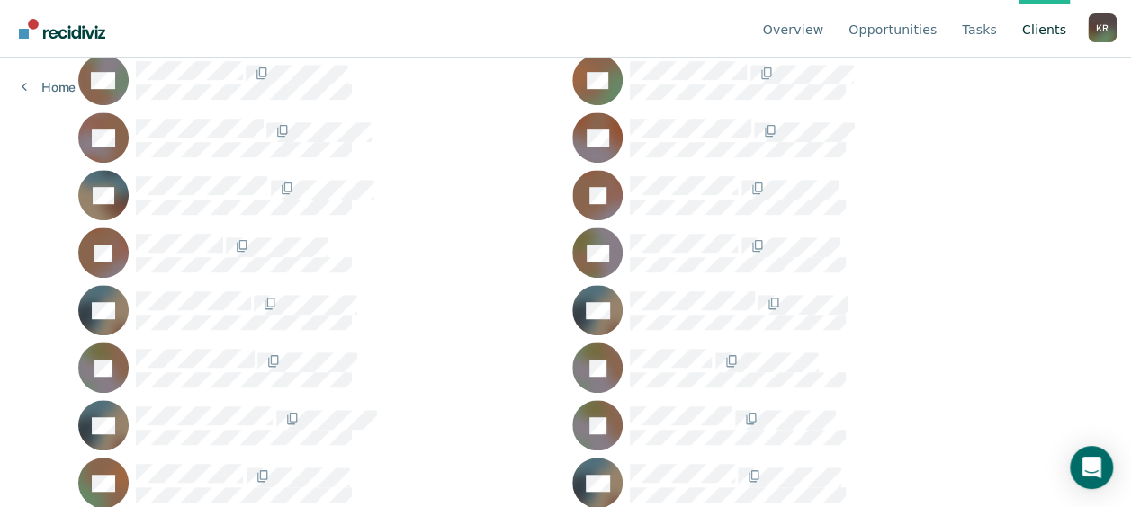
scroll to position [450, 0]
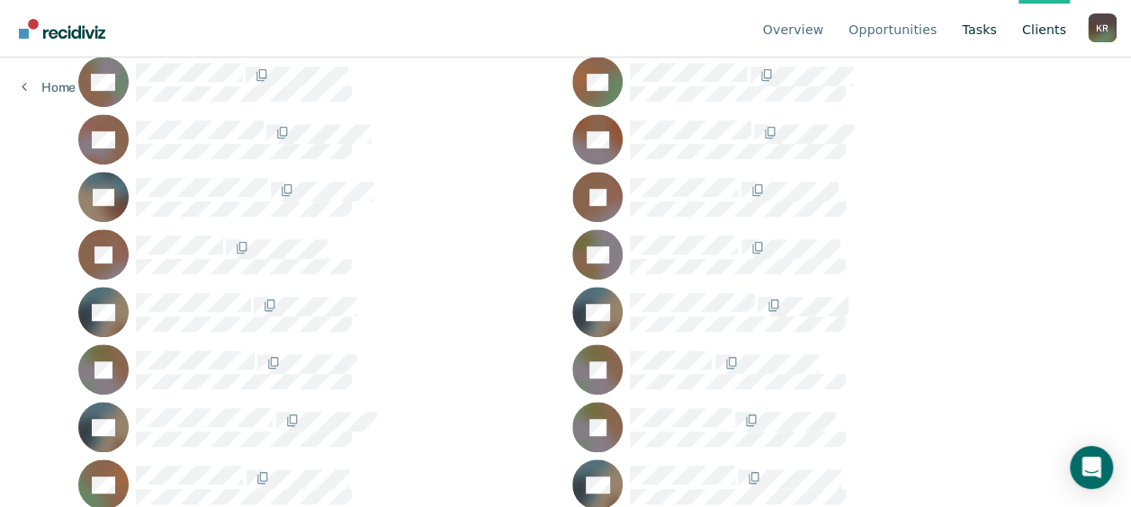
click at [982, 27] on link "Tasks" at bounding box center [979, 29] width 42 height 58
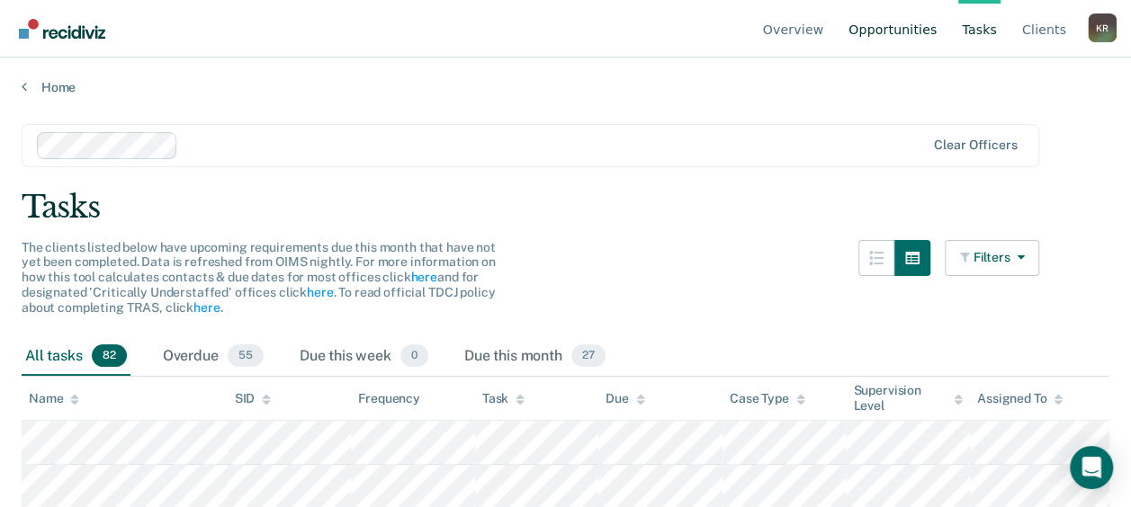
click at [908, 22] on link "Opportunities" at bounding box center [892, 29] width 95 height 58
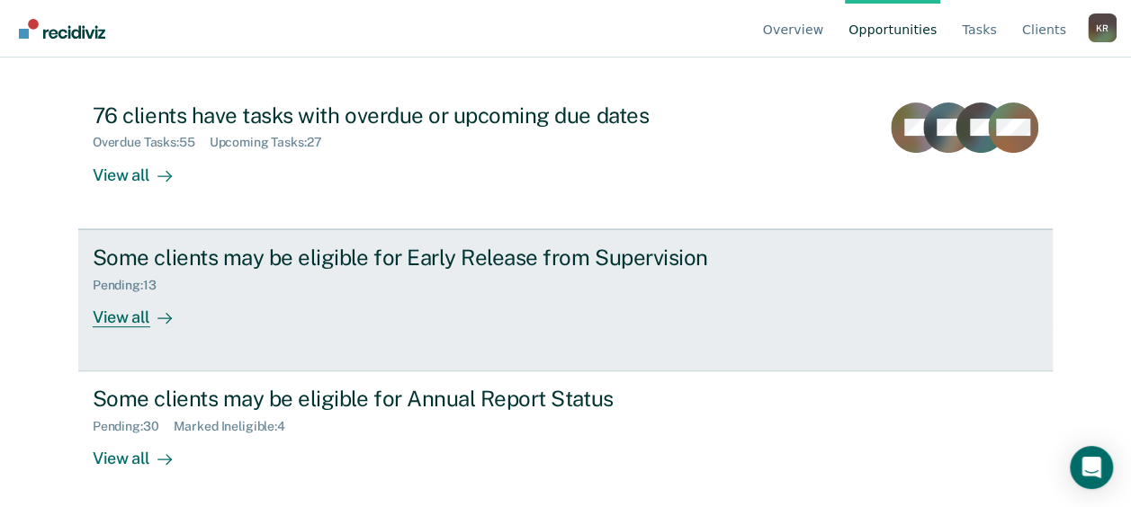
scroll to position [184, 0]
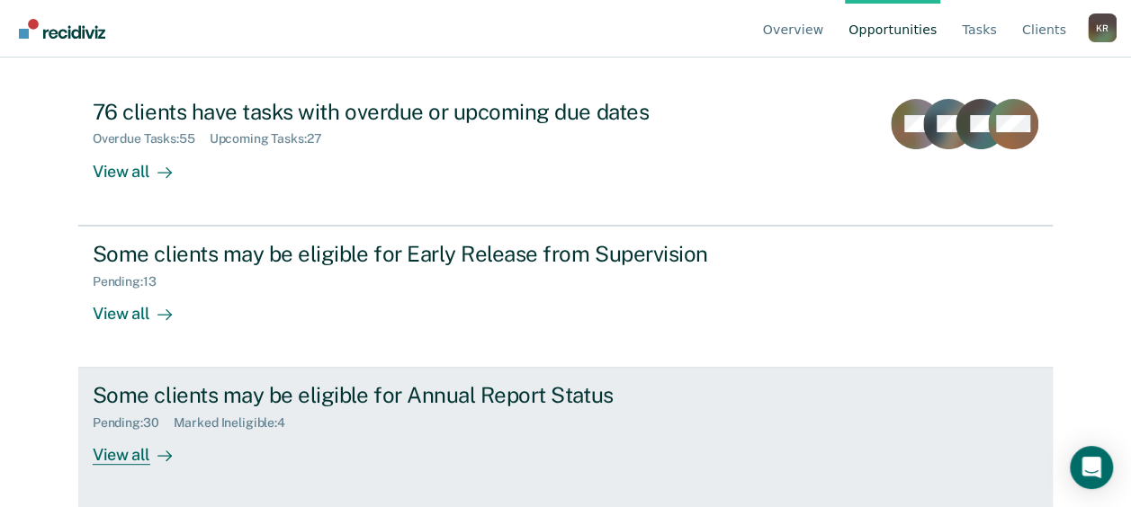
click at [137, 452] on div "View all" at bounding box center [143, 448] width 101 height 35
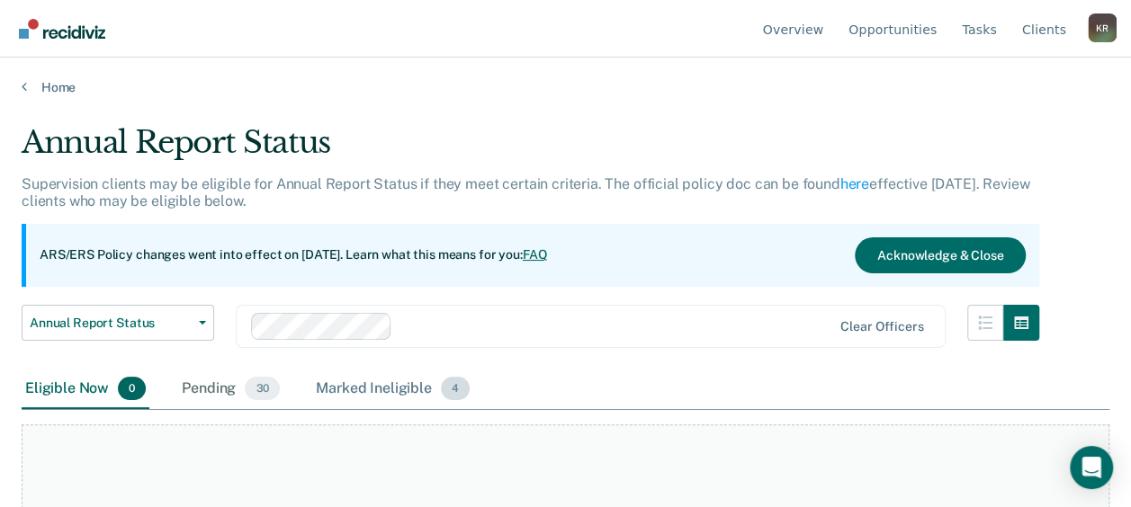
click at [385, 386] on div "Marked Ineligible 4" at bounding box center [392, 390] width 161 height 40
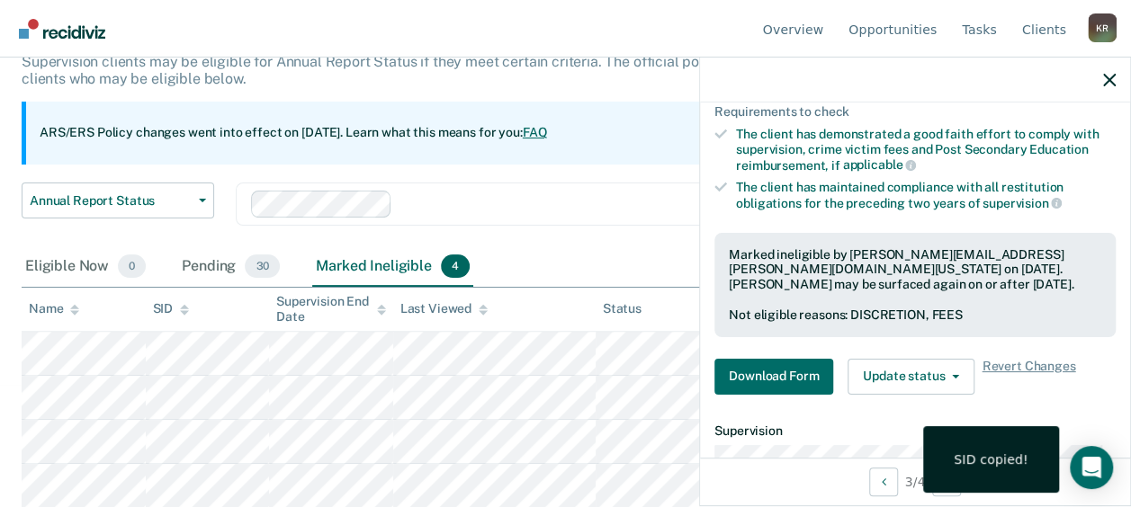
scroll to position [360, 0]
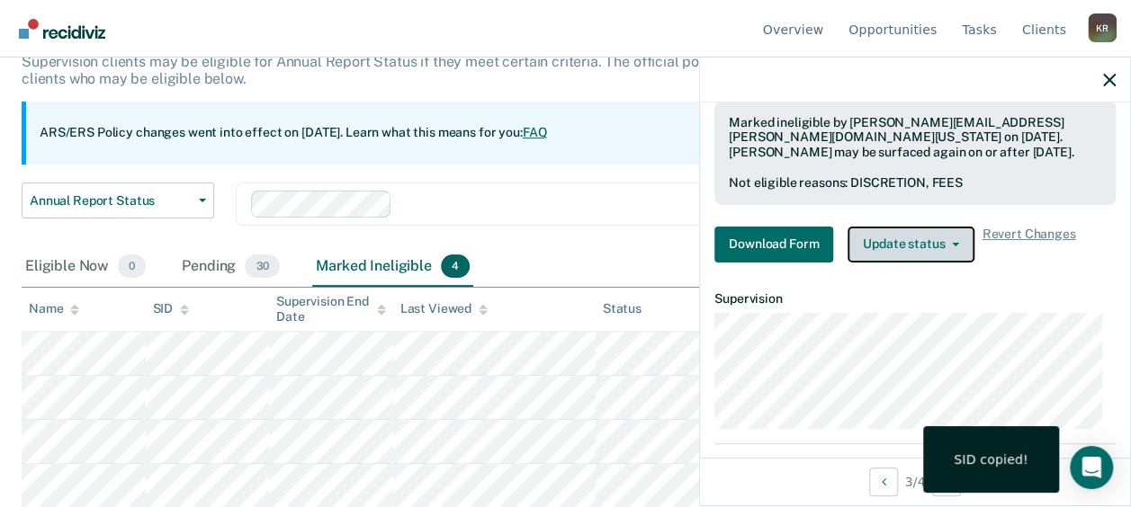
click at [939, 247] on button "Update status" at bounding box center [911, 245] width 127 height 36
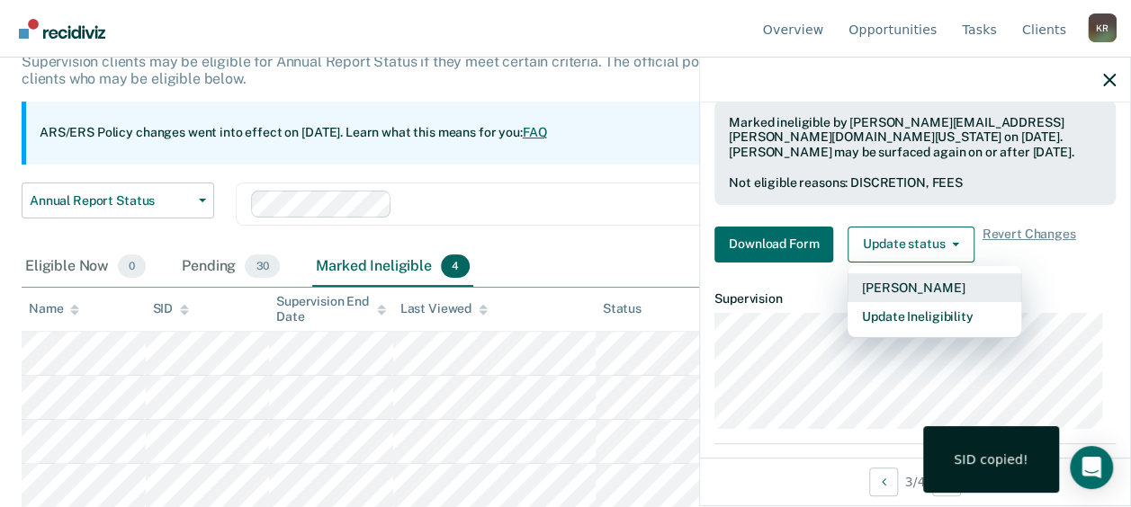
click at [927, 277] on button "[PERSON_NAME]" at bounding box center [935, 288] width 174 height 29
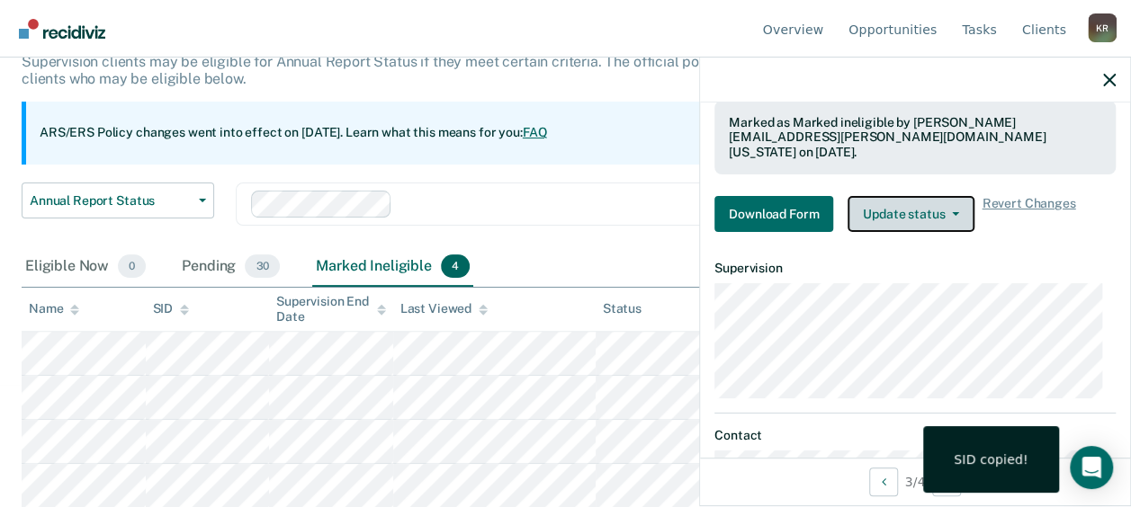
scroll to position [77, 0]
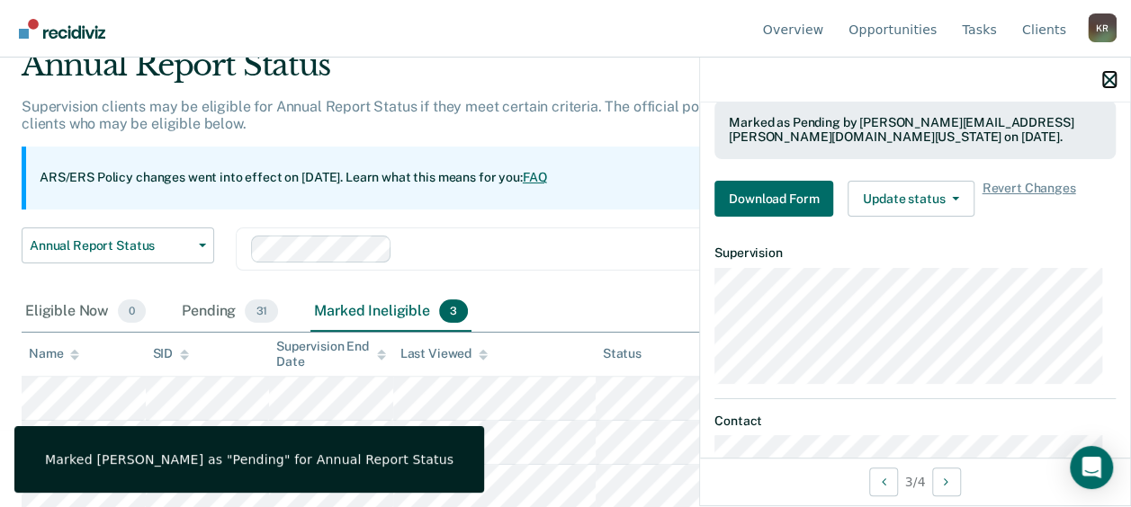
click at [1110, 84] on icon "button" at bounding box center [1109, 80] width 13 height 13
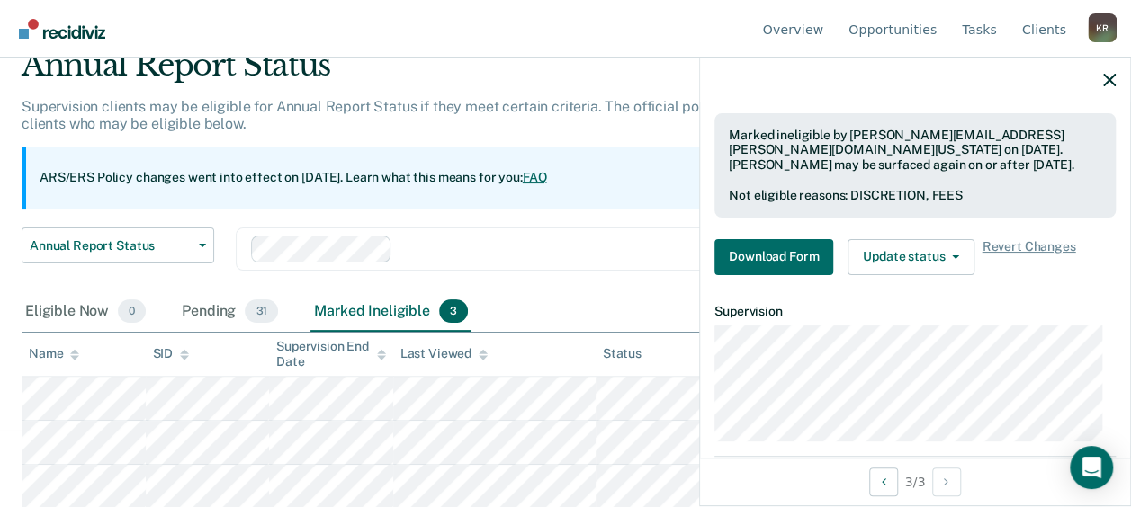
scroll to position [360, 0]
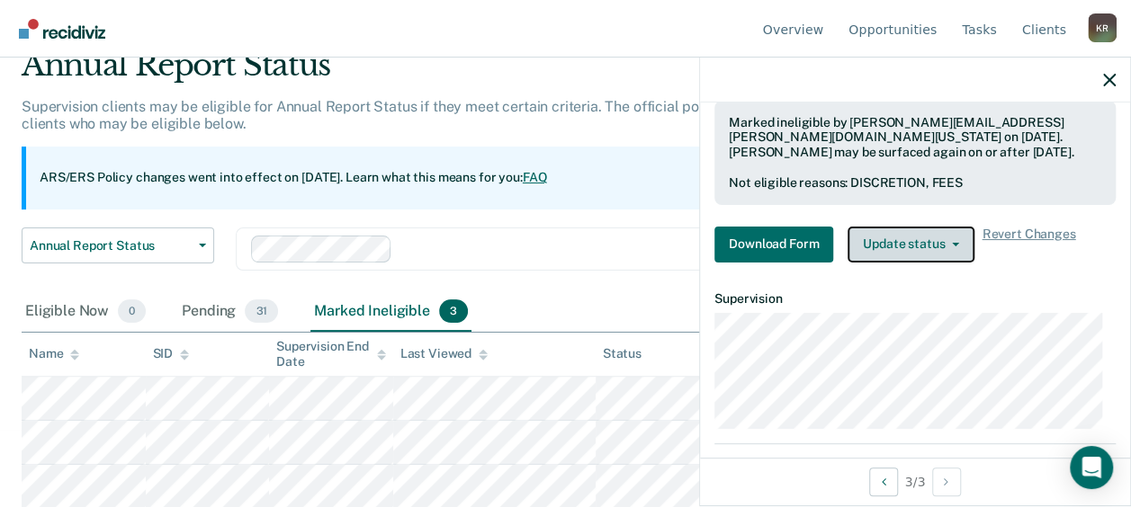
click at [919, 242] on button "Update status" at bounding box center [911, 245] width 127 height 36
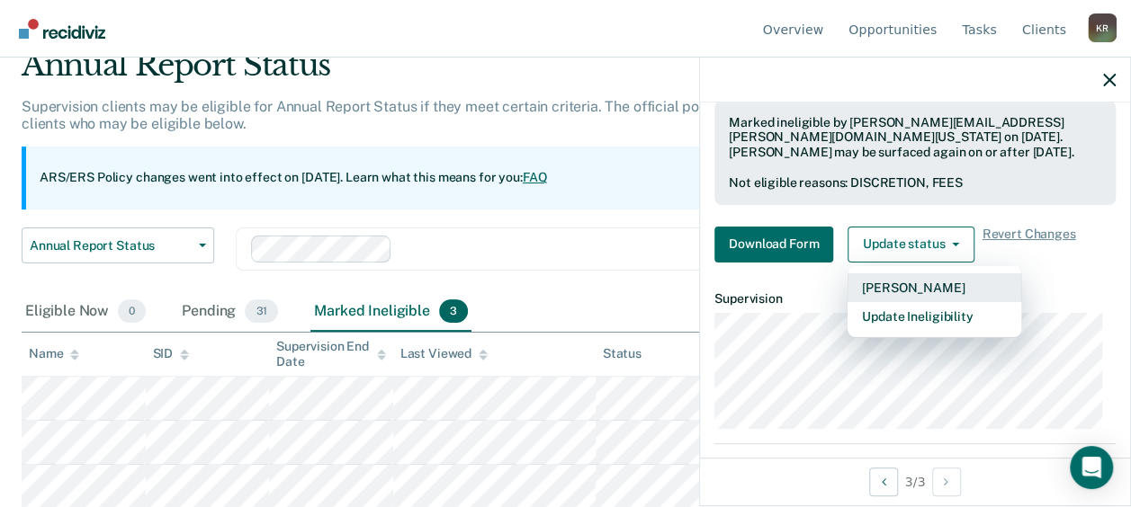
click at [903, 275] on button "[PERSON_NAME]" at bounding box center [935, 288] width 174 height 29
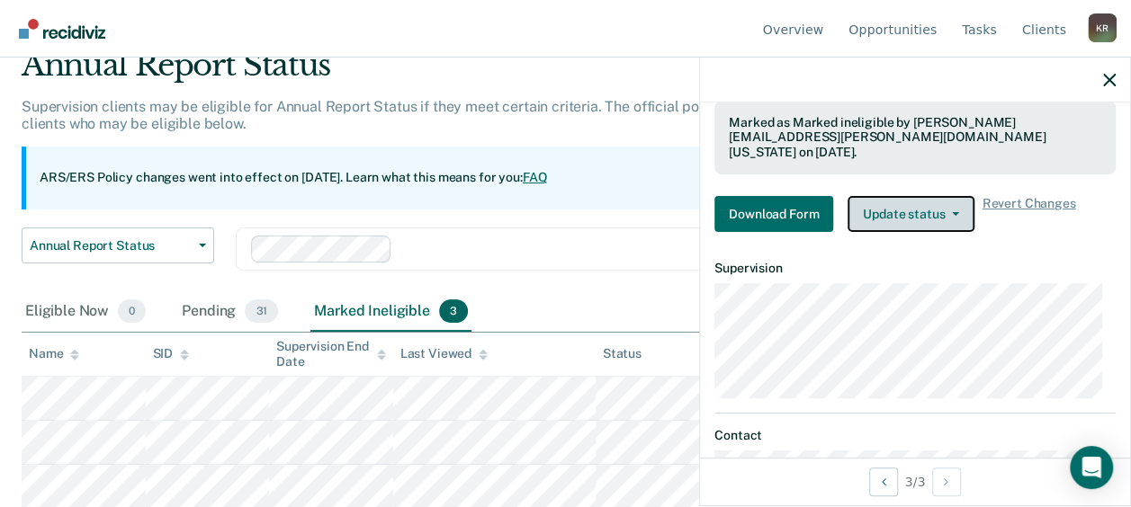
scroll to position [34, 0]
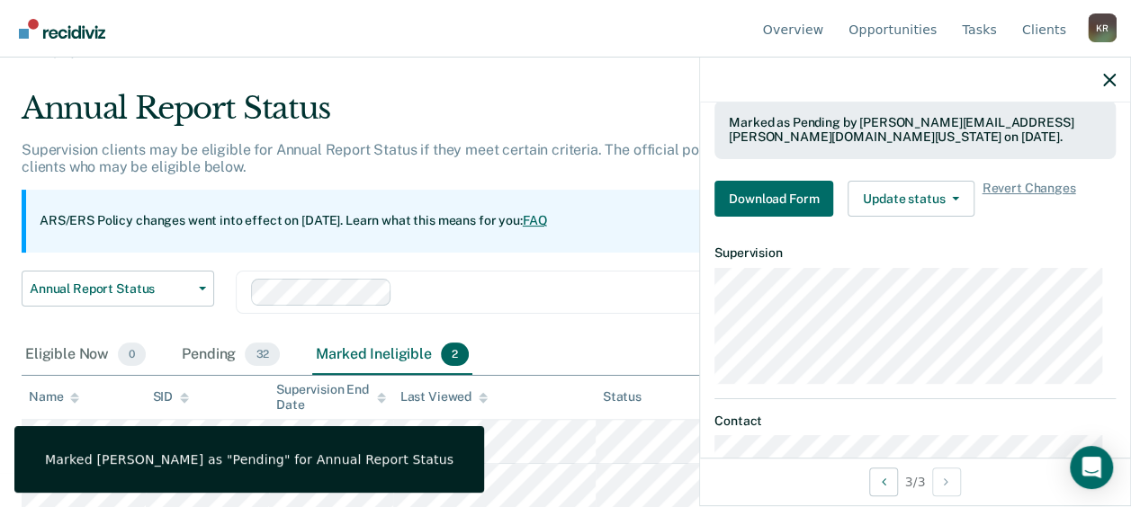
click at [588, 310] on div "Clear officers" at bounding box center [591, 292] width 710 height 43
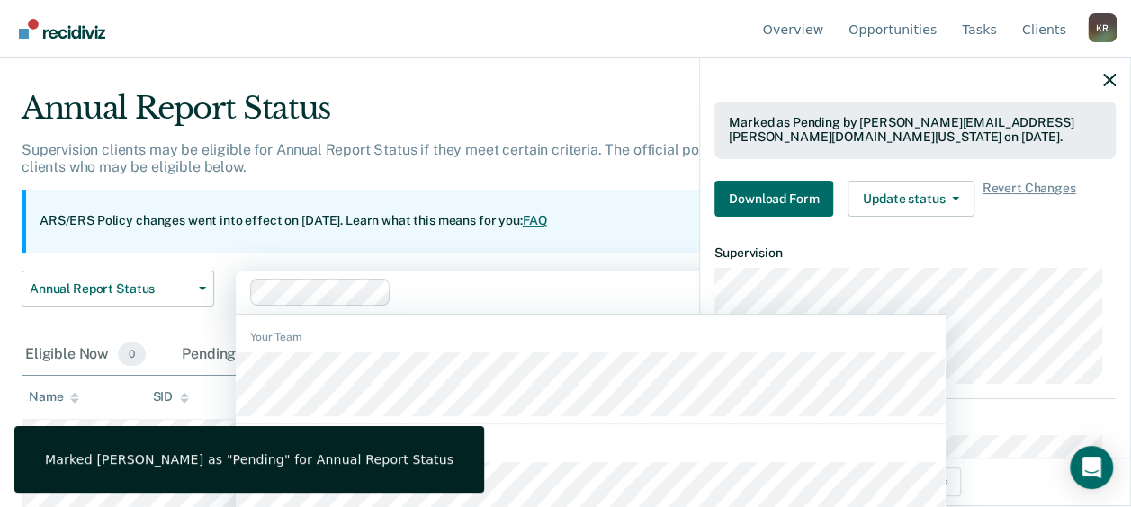
click at [1111, 91] on div at bounding box center [915, 80] width 430 height 45
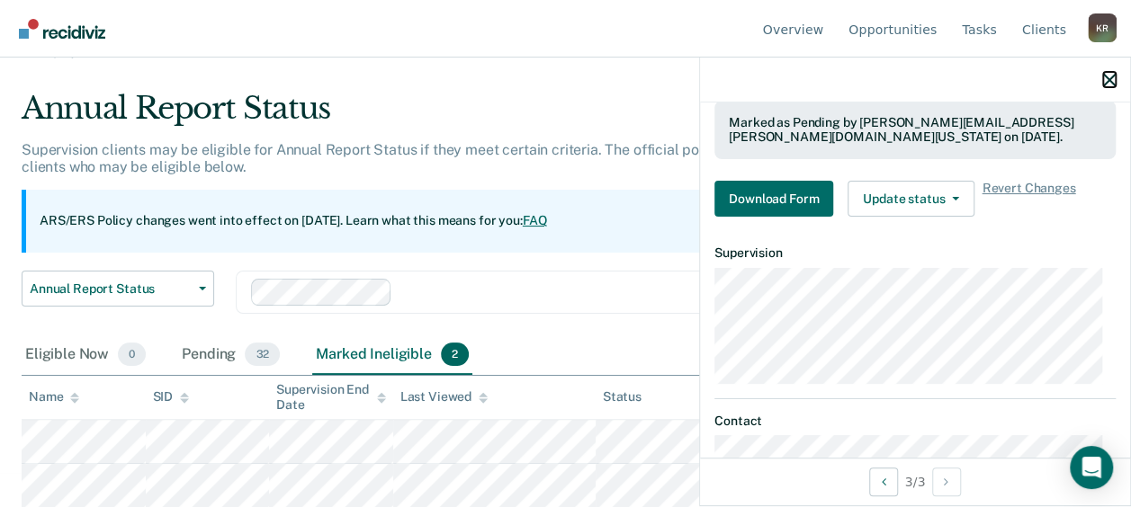
click at [1108, 85] on icon "button" at bounding box center [1109, 80] width 13 height 13
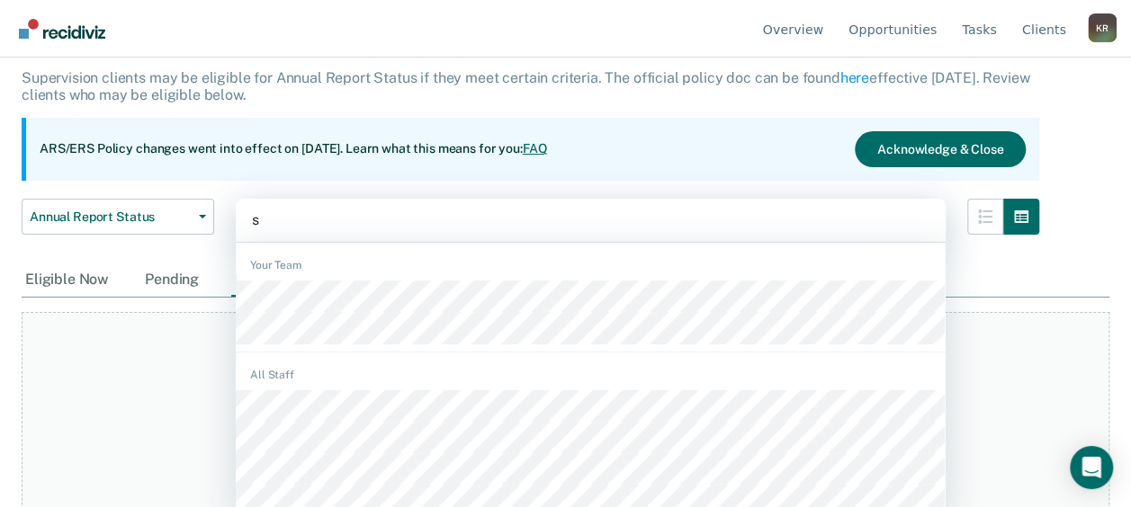
scroll to position [111, 0]
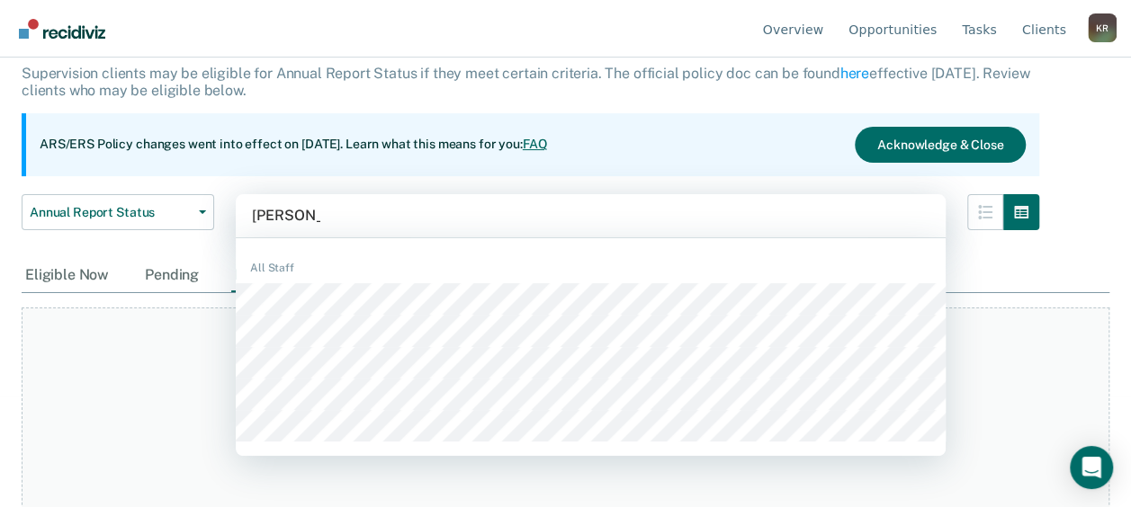
type input "stephanie"
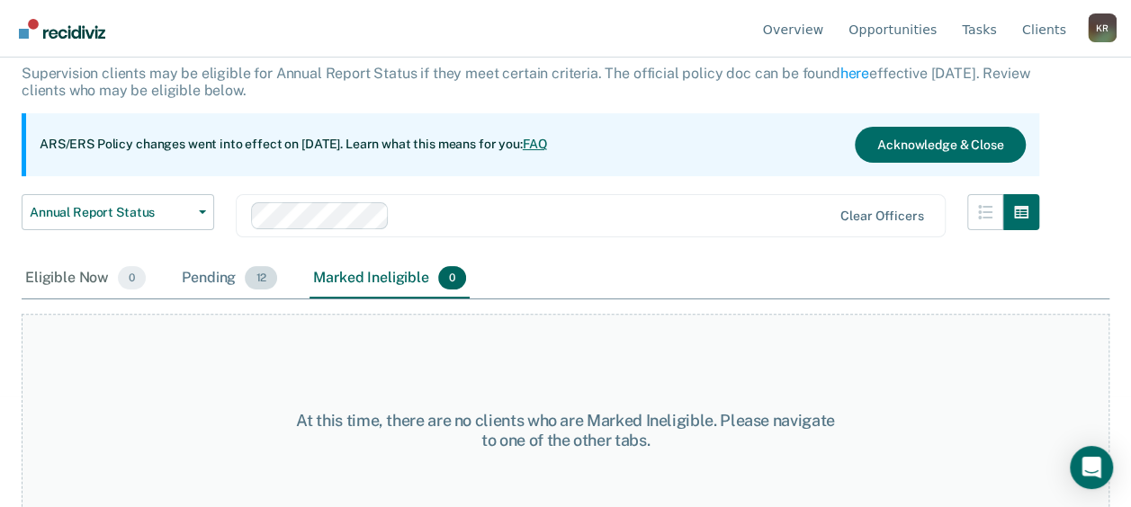
click at [208, 281] on div "Pending 12" at bounding box center [229, 279] width 103 height 40
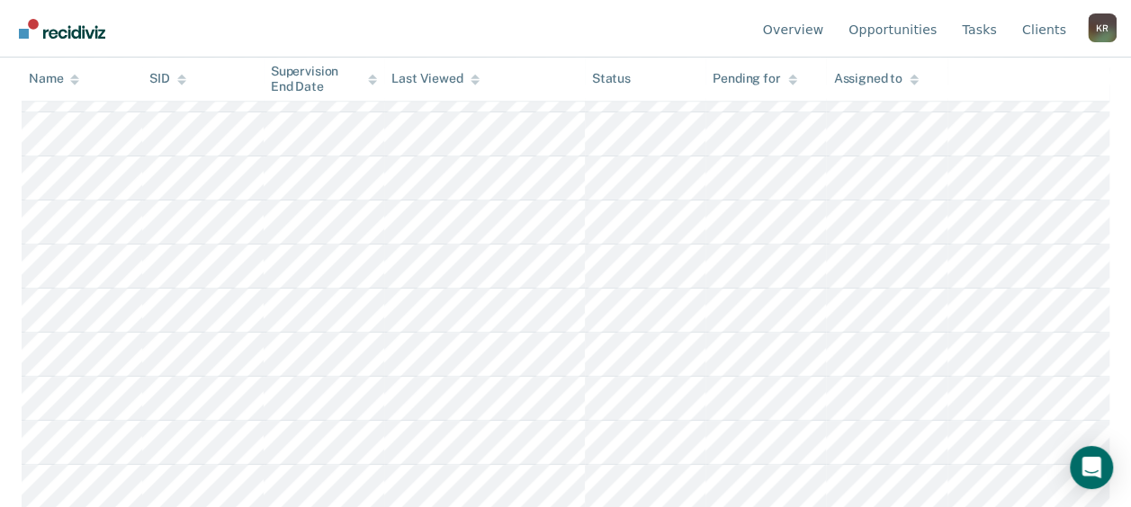
scroll to position [475, 0]
